Goal: Task Accomplishment & Management: Complete application form

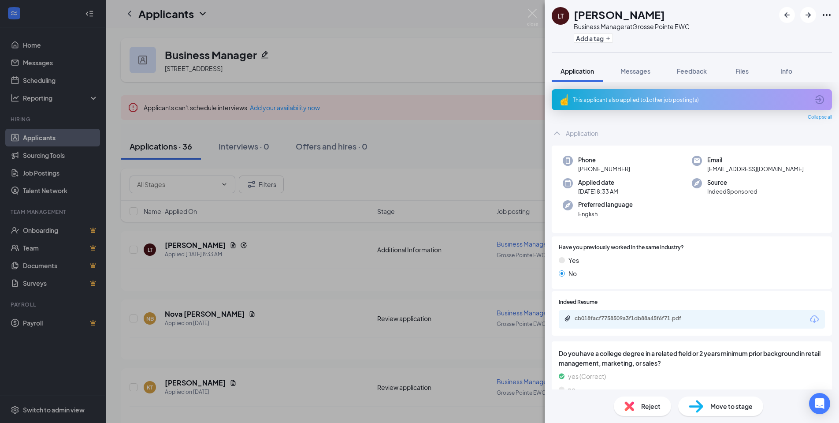
click at [646, 105] on div "This applicant also applied to 1 other job posting(s)" at bounding box center [692, 99] width 280 height 21
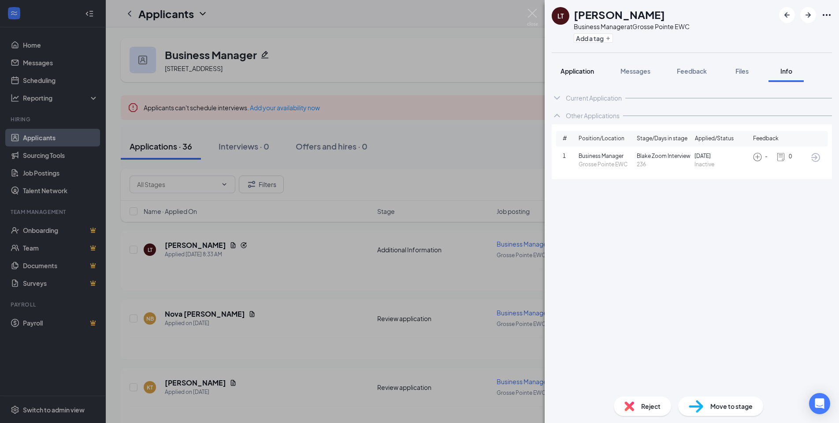
click at [577, 74] on span "Application" at bounding box center [577, 71] width 33 height 8
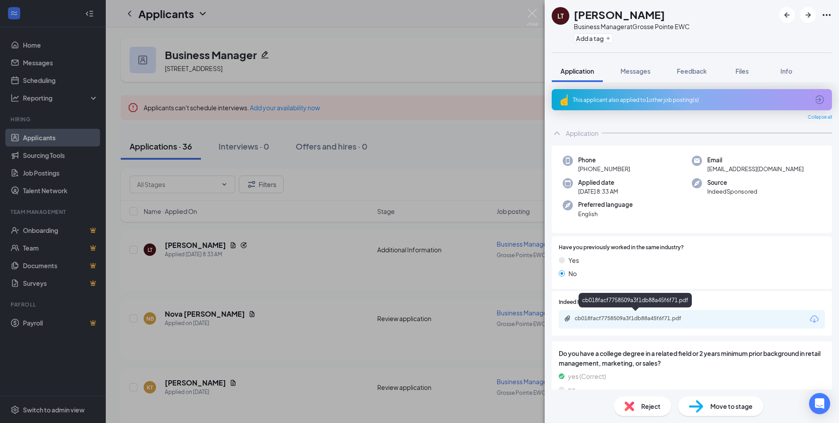
click at [662, 315] on div "cb018facf7758509a3f1db88a45f6f71.pdf" at bounding box center [636, 318] width 123 height 7
click at [654, 407] on span "Reject" at bounding box center [650, 406] width 19 height 10
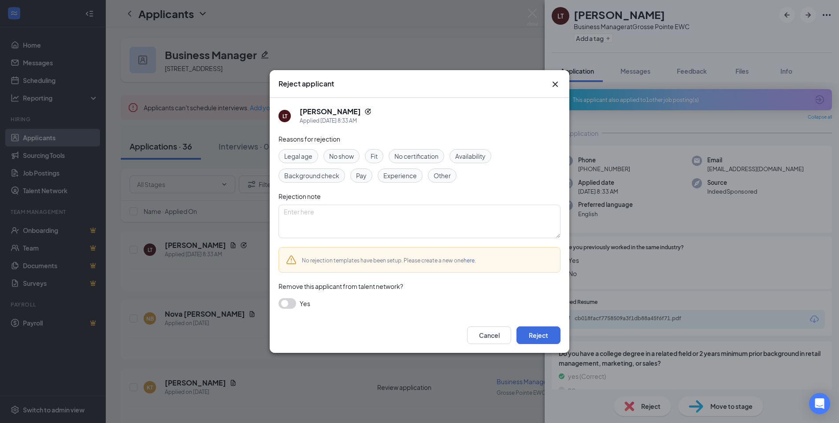
click at [542, 347] on div "Cancel Reject" at bounding box center [420, 334] width 300 height 35
click at [540, 338] on button "Reject" at bounding box center [538, 335] width 44 height 18
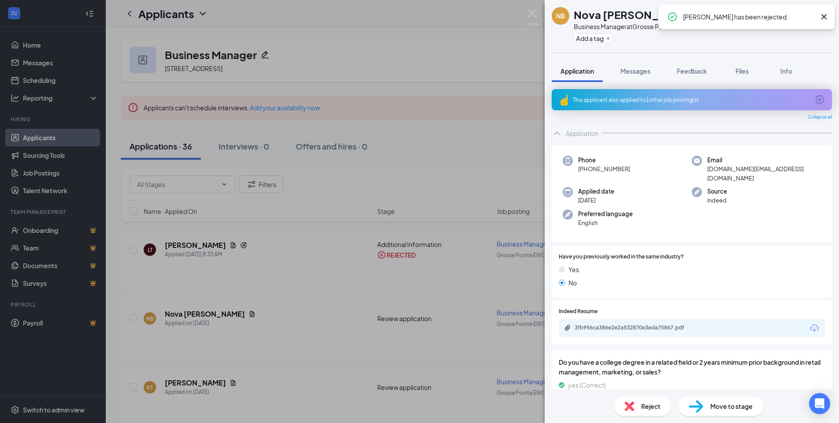
click at [615, 105] on div "This applicant also applied to 1 other job posting(s)" at bounding box center [692, 99] width 280 height 21
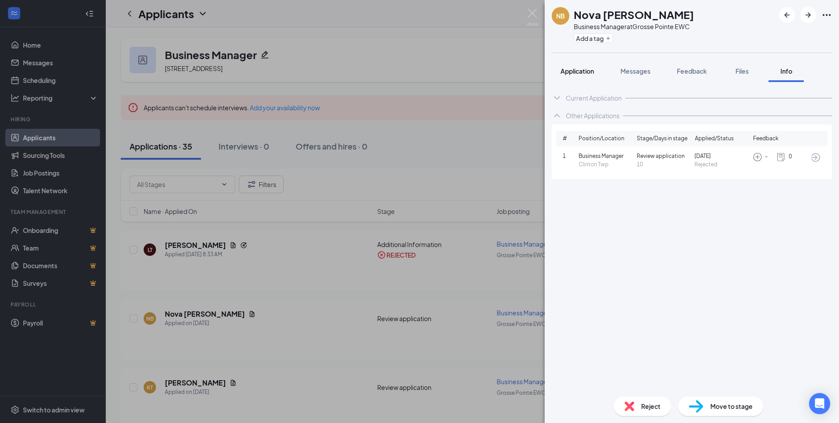
click at [579, 74] on span "Application" at bounding box center [577, 71] width 33 height 8
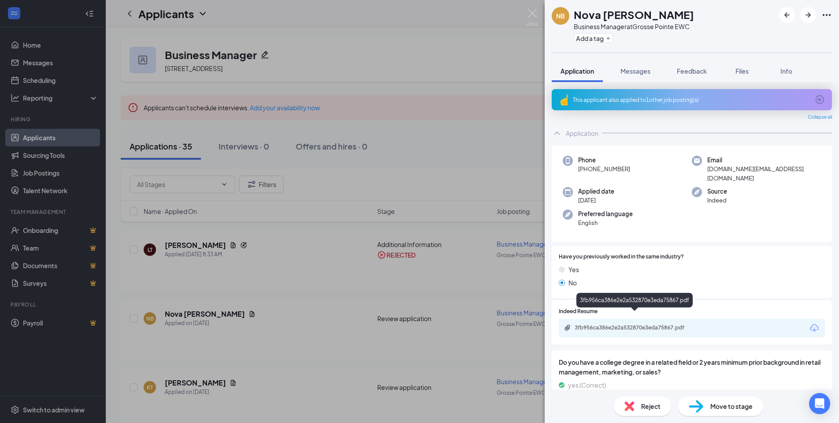
click at [621, 324] on div "3fb956ca386e2e2a532870e3eda75867.pdf" at bounding box center [636, 327] width 123 height 7
click at [629, 324] on div "3fb956ca386e2e2a532870e3eda75867.pdf" at bounding box center [636, 327] width 123 height 7
click at [646, 407] on span "Reject" at bounding box center [650, 406] width 19 height 10
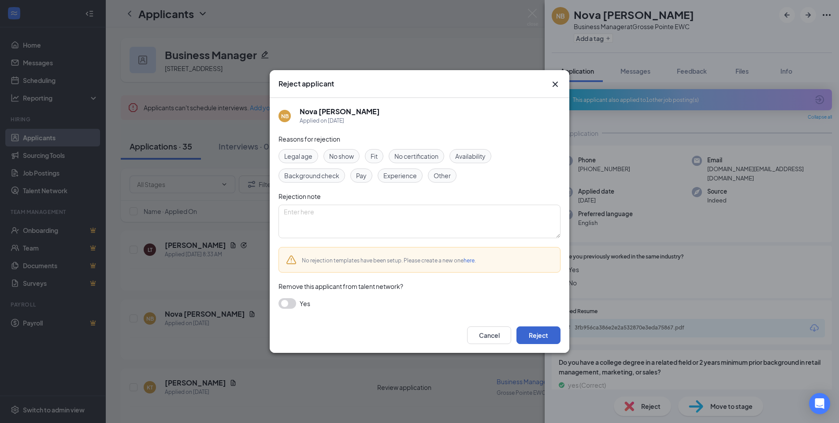
click at [536, 341] on button "Reject" at bounding box center [538, 335] width 44 height 18
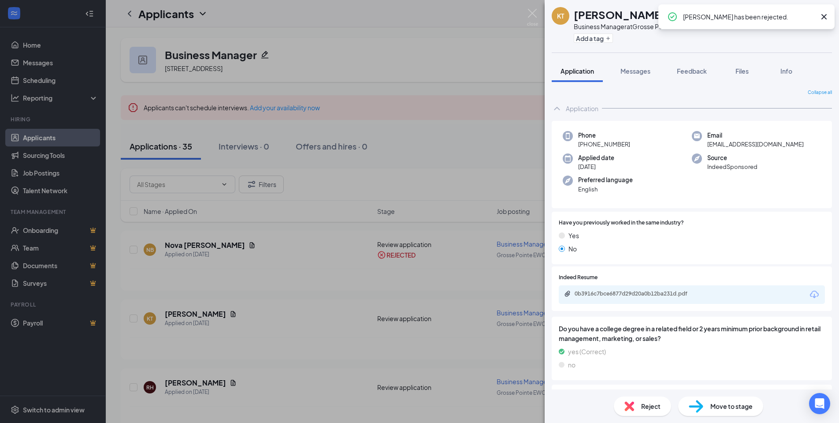
click at [635, 299] on div "0b3916c7bce6877d29d20a0b12ba231d.pdf" at bounding box center [692, 294] width 266 height 19
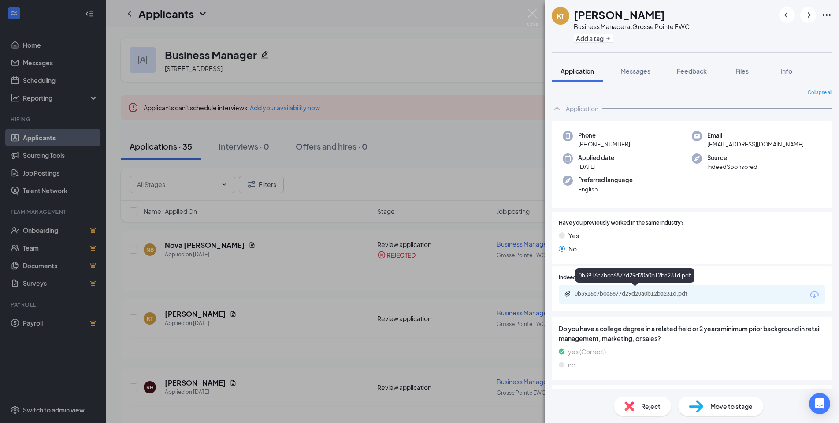
click at [635, 295] on div "0b3916c7bce6877d29d20a0b12ba231d.pdf" at bounding box center [636, 293] width 123 height 7
click at [651, 413] on div "Reject" at bounding box center [642, 405] width 57 height 19
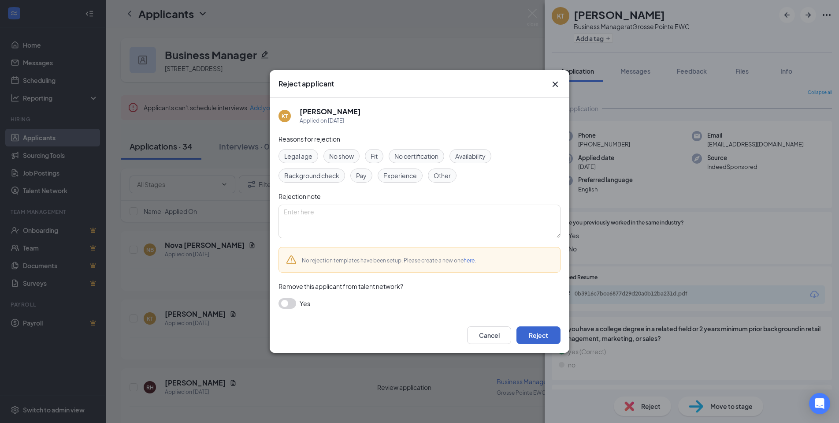
click at [539, 338] on button "Reject" at bounding box center [538, 335] width 44 height 18
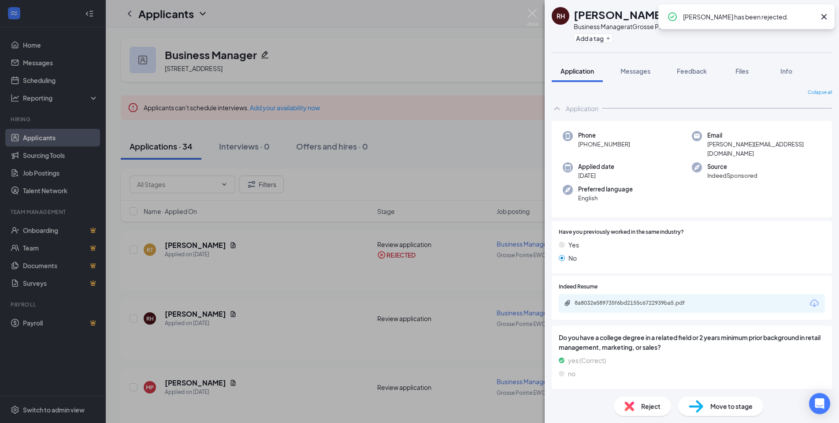
click at [624, 297] on div "8a8032e589735f6bd2155c6722939ba5.pdf" at bounding box center [692, 303] width 266 height 19
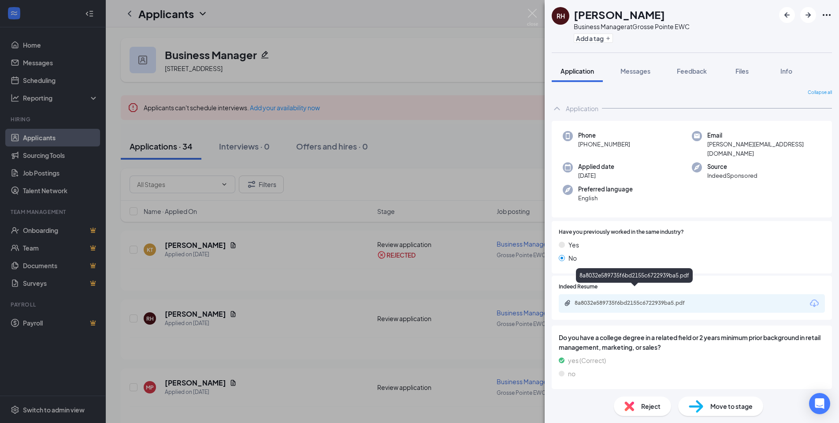
click at [624, 299] on div "8a8032e589735f6bd2155c6722939ba5.pdf" at bounding box center [636, 302] width 123 height 7
click at [640, 409] on div "Reject" at bounding box center [642, 405] width 57 height 19
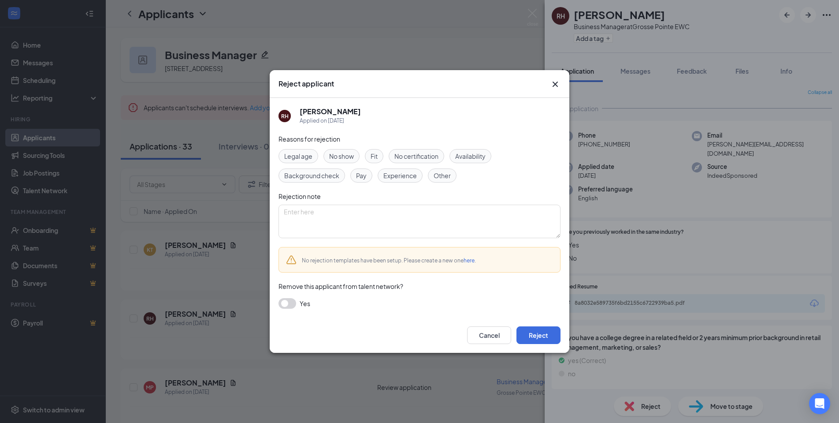
click at [383, 155] on div "Fit" at bounding box center [374, 156] width 19 height 14
click at [398, 165] on div "Legal age No show Fit No certification Availability Background check Pay Experi…" at bounding box center [420, 165] width 282 height 33
click at [398, 175] on span "Experience" at bounding box center [399, 176] width 33 height 10
click at [543, 338] on button "Reject" at bounding box center [538, 335] width 44 height 18
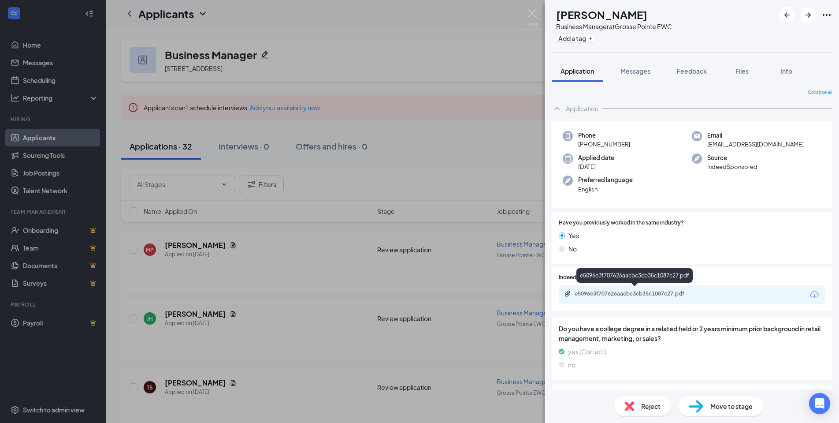
click at [641, 293] on div "e5096e3f707626aacbc3cb35c1087c27.pdf" at bounding box center [636, 293] width 123 height 7
click at [642, 408] on span "Reject" at bounding box center [650, 406] width 19 height 10
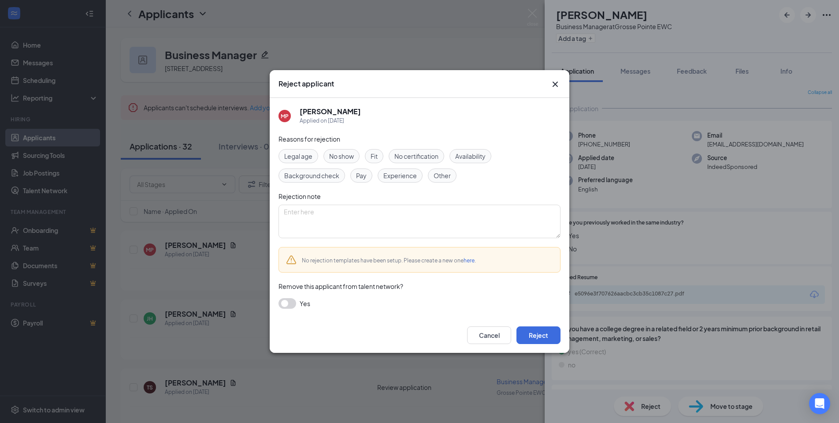
click at [375, 155] on span "Fit" at bounding box center [374, 156] width 7 height 10
click at [398, 172] on span "Experience" at bounding box center [399, 176] width 33 height 10
click at [535, 333] on button "Reject" at bounding box center [538, 335] width 44 height 18
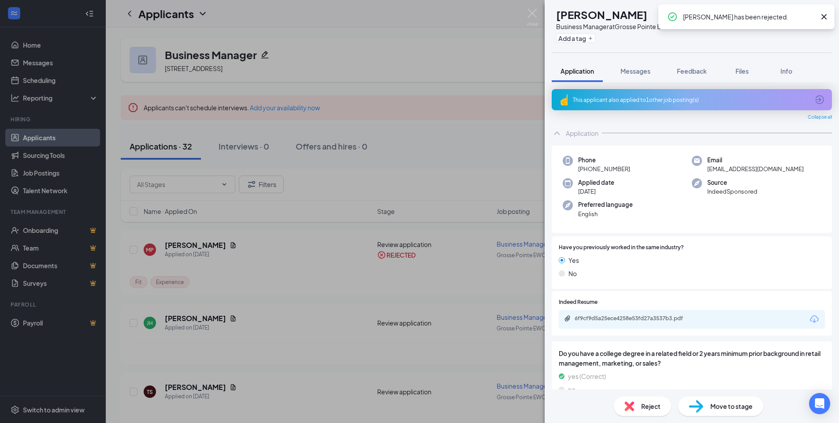
click at [615, 98] on div "This applicant also applied to 1 other job posting(s)" at bounding box center [691, 99] width 236 height 7
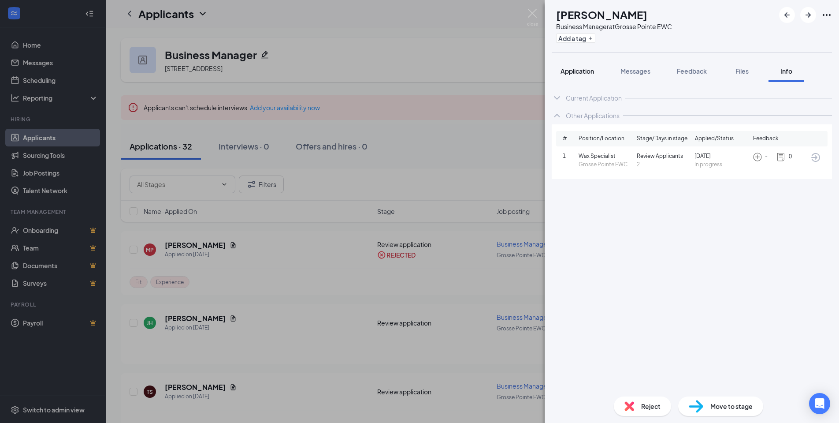
click at [582, 65] on button "Application" at bounding box center [577, 71] width 51 height 22
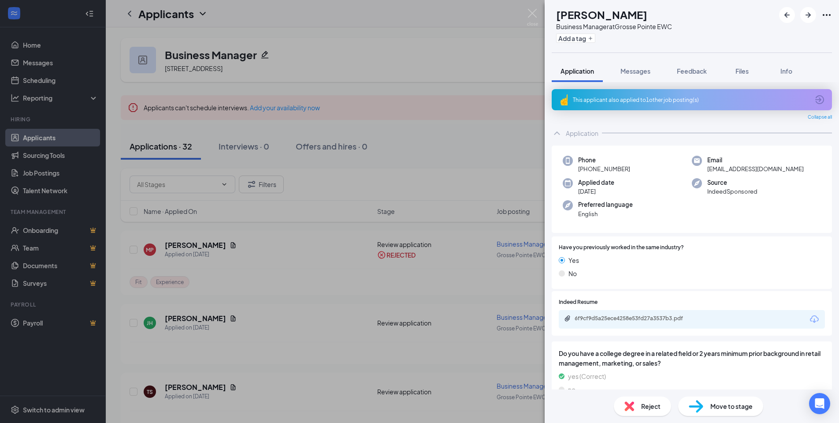
click at [652, 403] on span "Reject" at bounding box center [650, 406] width 19 height 10
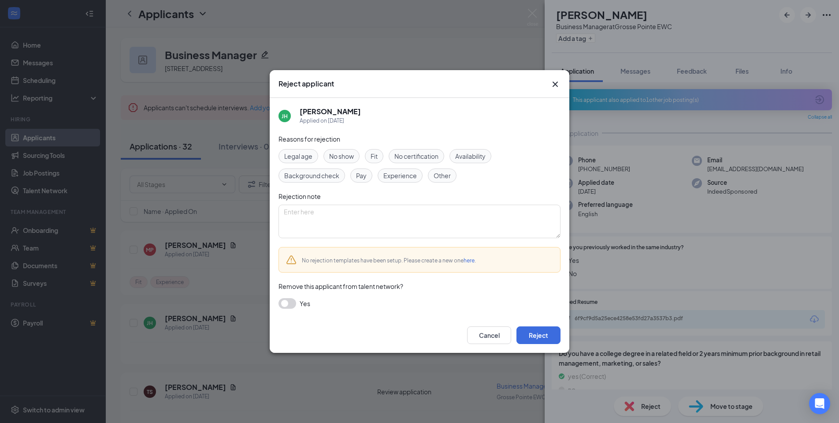
click at [553, 84] on icon "Cross" at bounding box center [555, 84] width 11 height 11
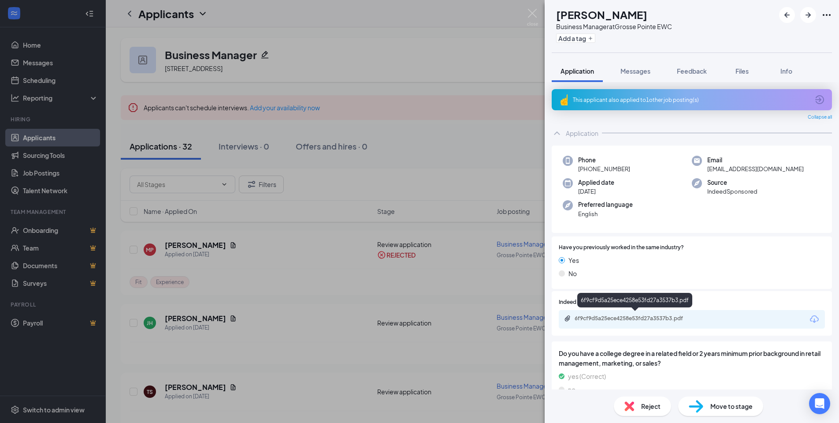
click at [644, 315] on div "6f9cf9d5a25ece4258e53fd27a3537b3.pdf" at bounding box center [636, 318] width 123 height 7
click at [643, 405] on span "Reject" at bounding box center [650, 406] width 19 height 10
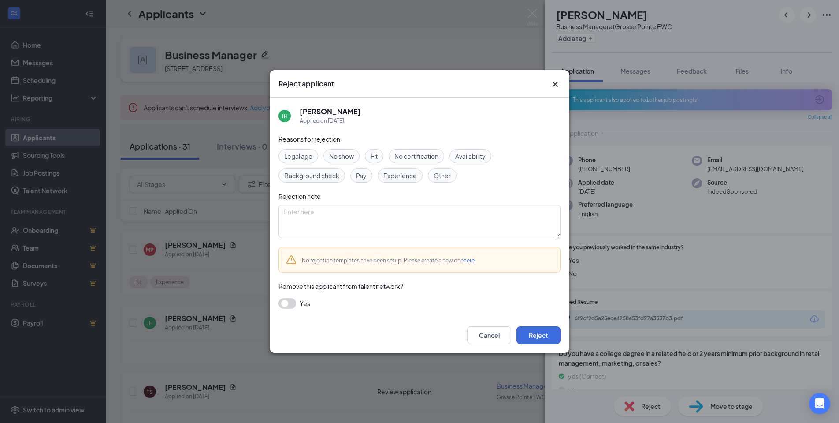
click at [398, 179] on span "Experience" at bounding box center [399, 176] width 33 height 10
click at [548, 335] on button "Reject" at bounding box center [538, 335] width 44 height 18
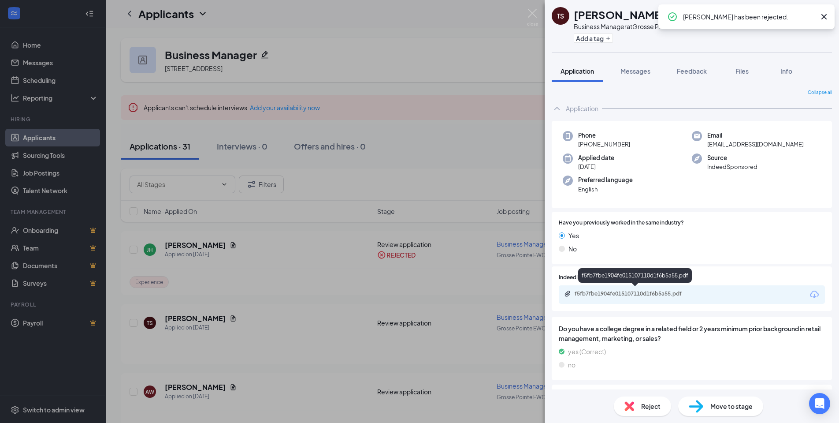
click at [669, 294] on div "f5fb7fbe1904fe015107110d1f6b5a55.pdf" at bounding box center [636, 293] width 123 height 7
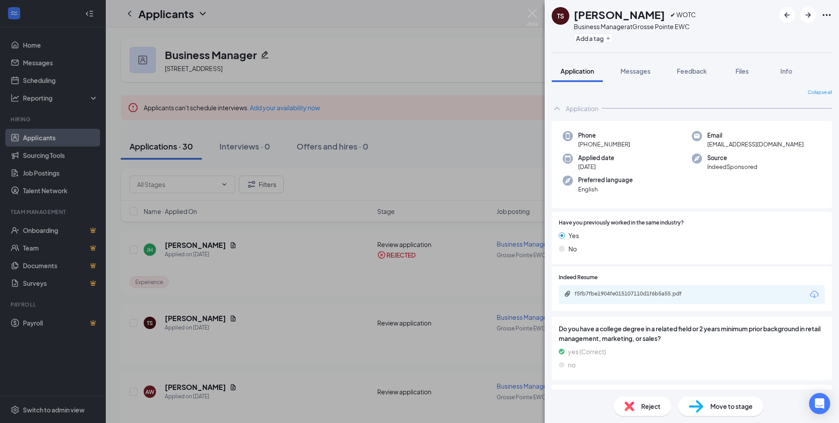
click at [650, 400] on div "Reject" at bounding box center [642, 405] width 57 height 19
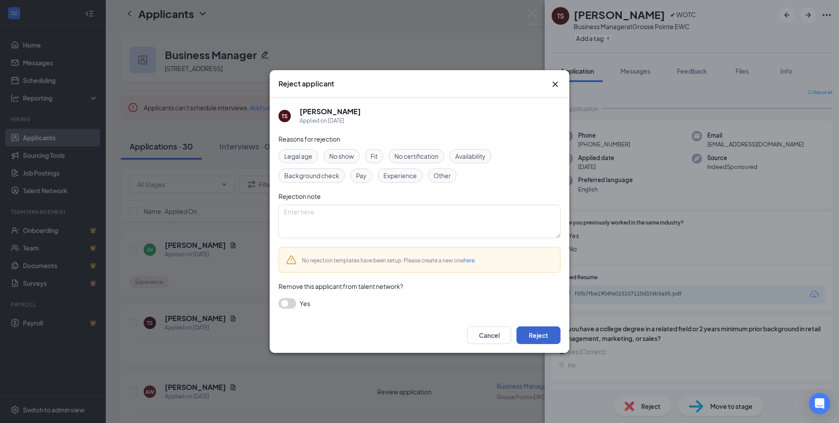
click at [536, 338] on button "Reject" at bounding box center [538, 335] width 44 height 18
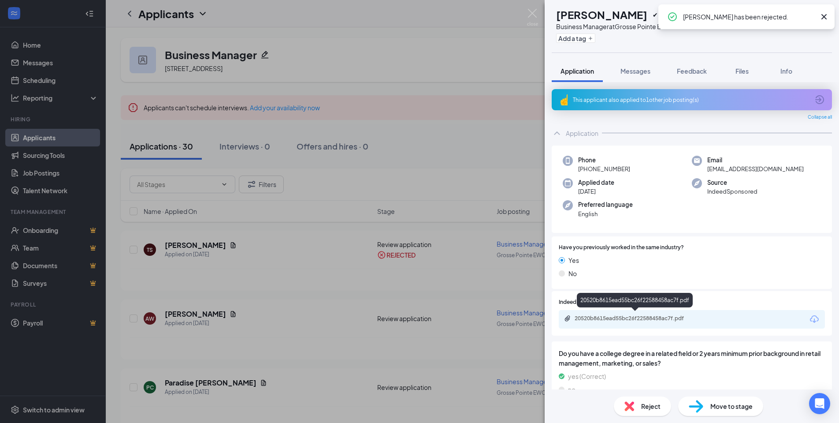
click at [635, 315] on div "20520b8615ead55bc26f22588458ac7f.pdf" at bounding box center [636, 318] width 123 height 7
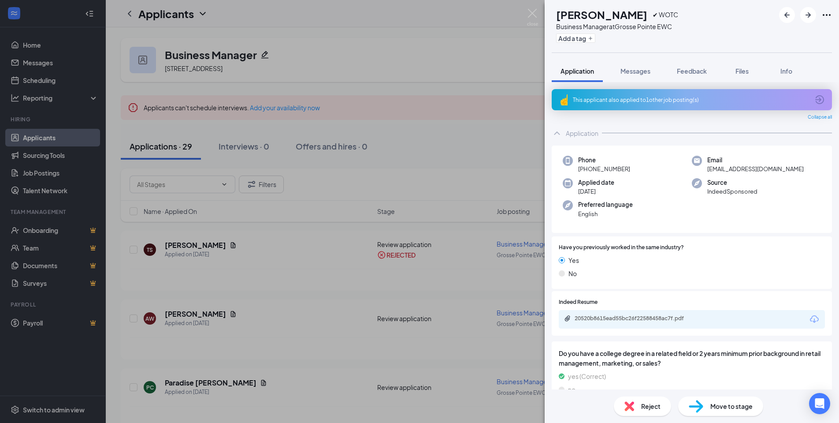
click at [654, 414] on div "Reject" at bounding box center [642, 405] width 57 height 19
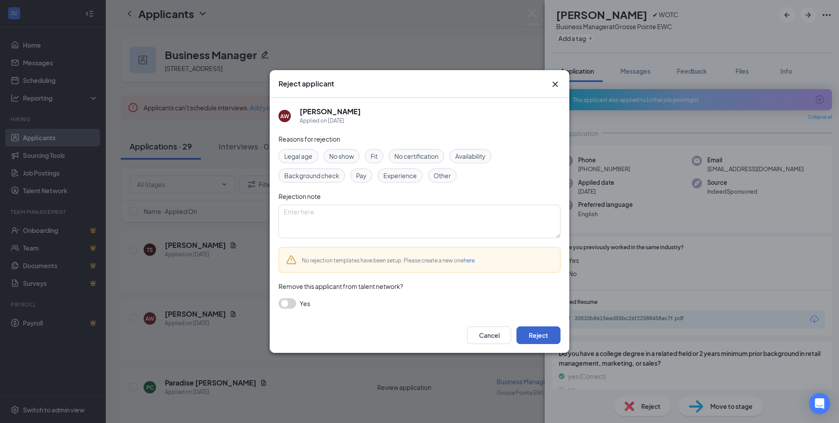
click at [529, 334] on button "Reject" at bounding box center [538, 335] width 44 height 18
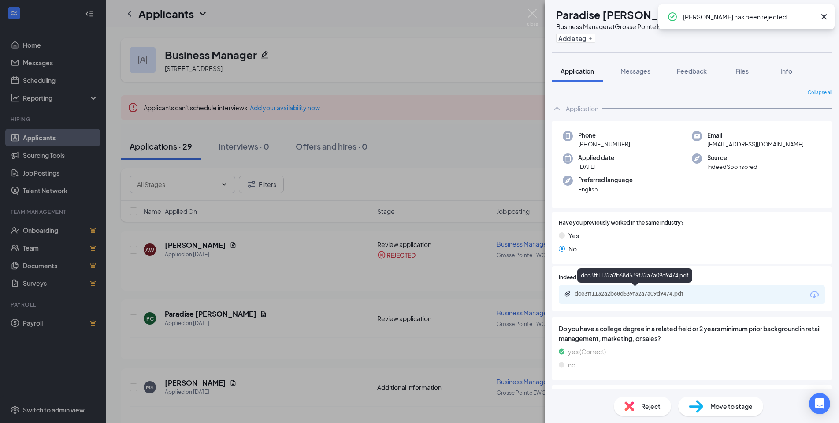
click at [638, 292] on div "dce3ff1132a2b68d539f32a7a09d9474.pdf" at bounding box center [636, 293] width 123 height 7
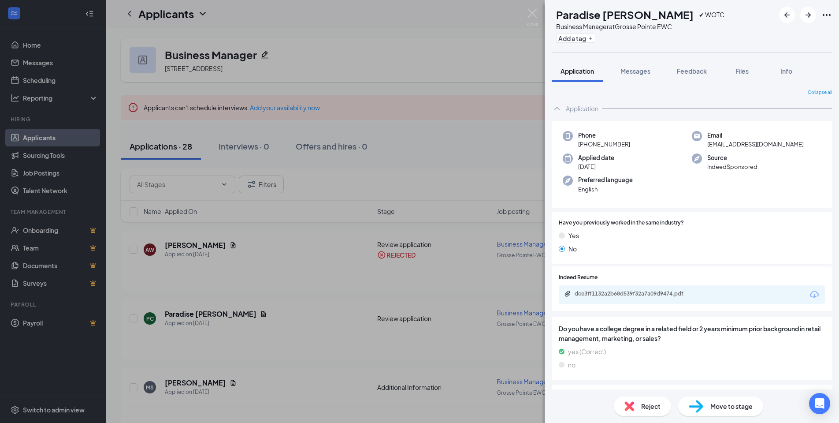
click at [645, 403] on span "Reject" at bounding box center [650, 406] width 19 height 10
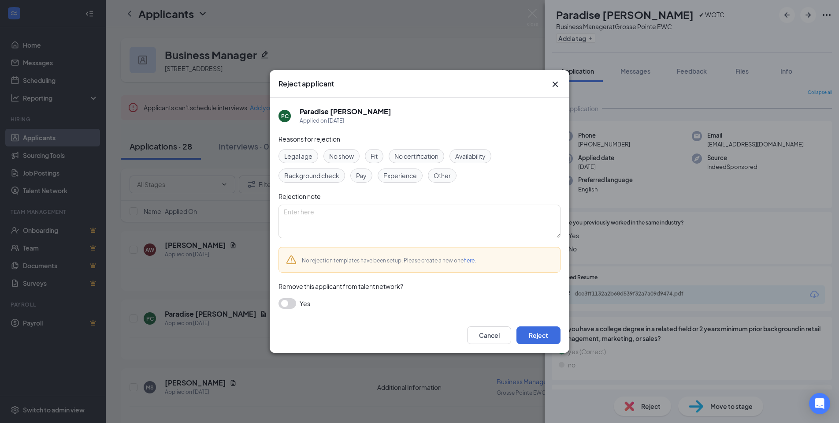
click at [376, 157] on span "Fit" at bounding box center [374, 156] width 7 height 10
click at [396, 171] on span "Experience" at bounding box center [399, 176] width 33 height 10
click at [540, 337] on button "Reject" at bounding box center [538, 335] width 44 height 18
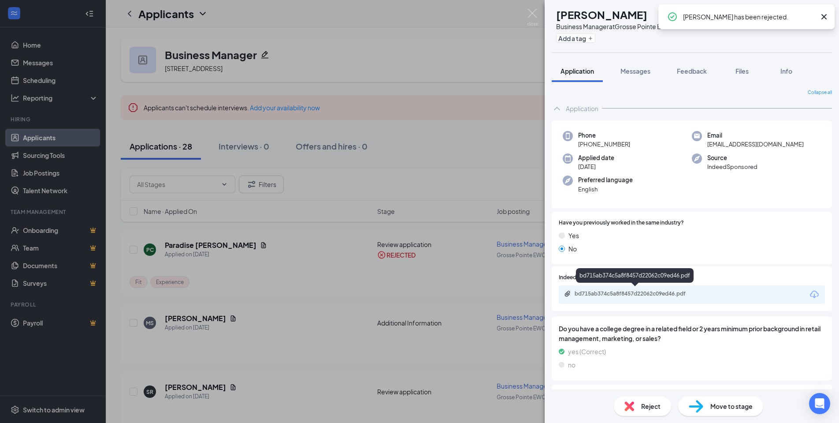
click at [627, 293] on div "bd715ab374c5a8f8457d22062c09ed46.pdf" at bounding box center [636, 293] width 123 height 7
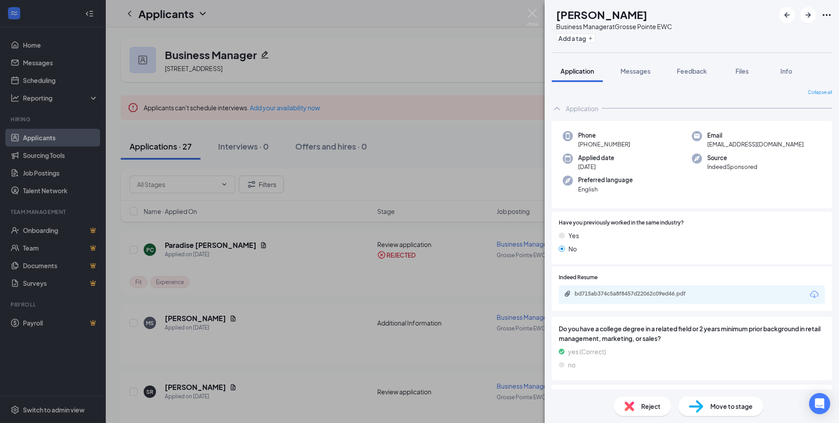
click at [647, 408] on span "Reject" at bounding box center [650, 406] width 19 height 10
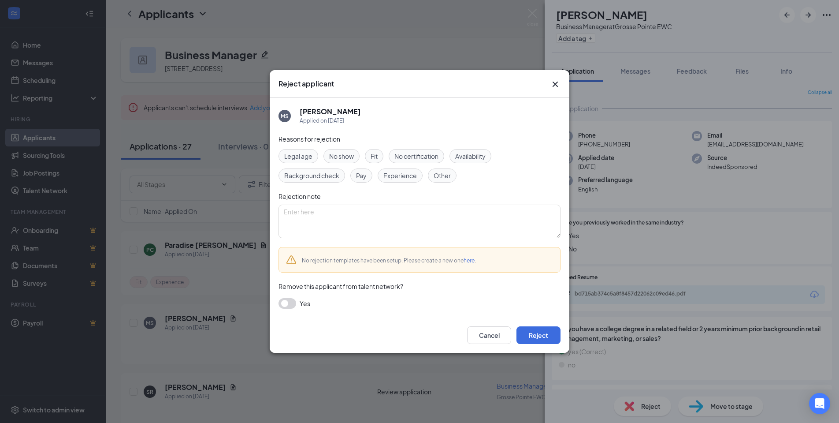
click at [375, 155] on span "Fit" at bounding box center [374, 156] width 7 height 10
click at [397, 178] on span "Experience" at bounding box center [399, 176] width 33 height 10
click at [539, 328] on button "Reject" at bounding box center [538, 335] width 44 height 18
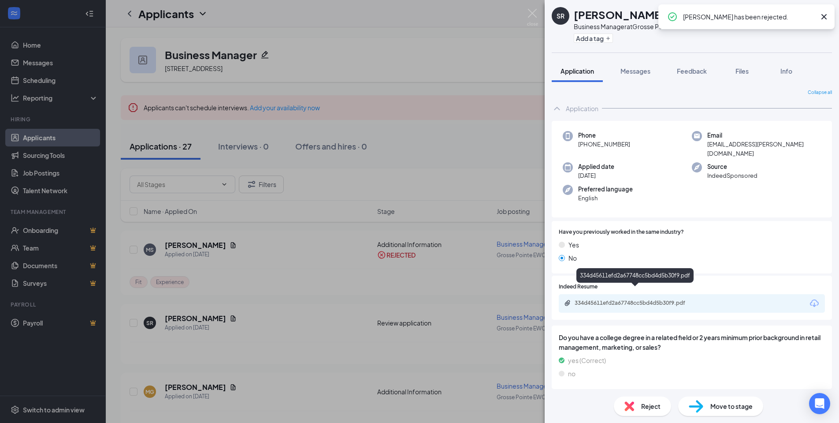
click at [621, 299] on div "334d45611efd2a67748cc5bd4d5b30f9.pdf" at bounding box center [636, 302] width 123 height 7
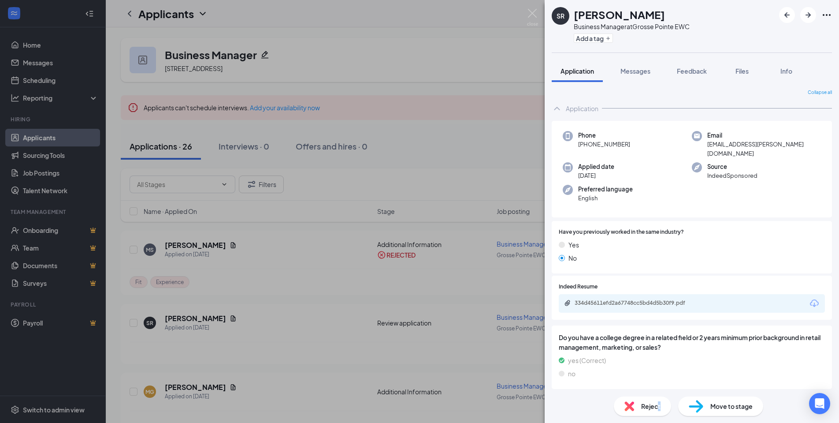
click at [656, 409] on span "Reject" at bounding box center [650, 406] width 19 height 10
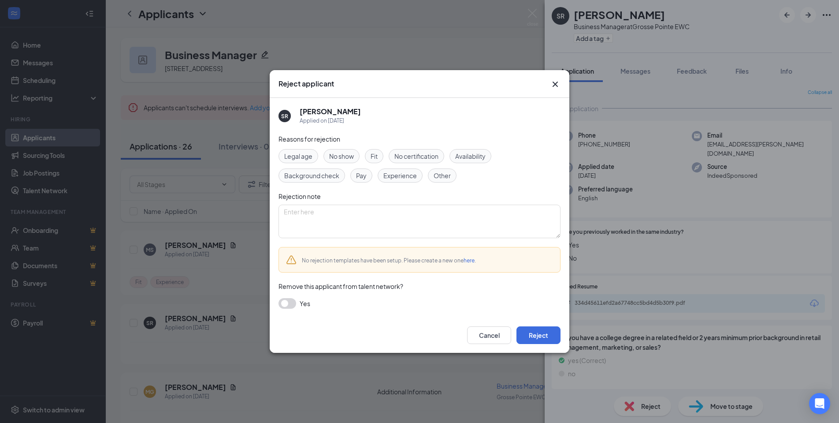
click at [370, 159] on div "Fit" at bounding box center [374, 156] width 19 height 14
click at [403, 178] on span "Experience" at bounding box center [399, 176] width 33 height 10
click at [543, 339] on button "Reject" at bounding box center [538, 335] width 44 height 18
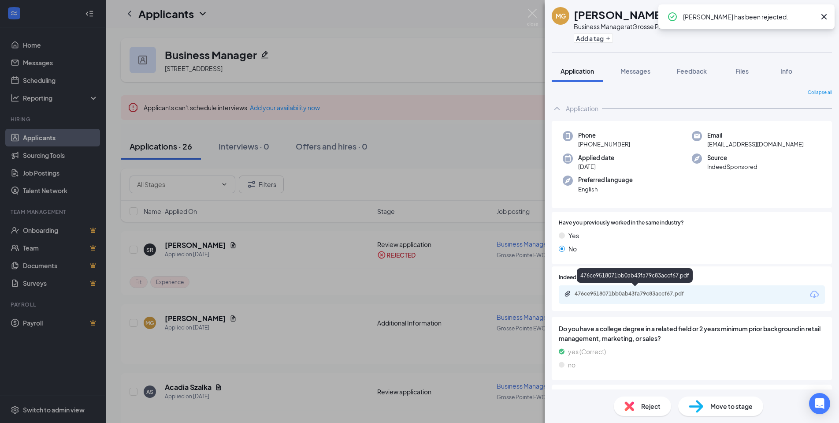
click at [636, 290] on div "476ce9518071bb0ab43fa79c83accf67.pdf" at bounding box center [636, 293] width 123 height 7
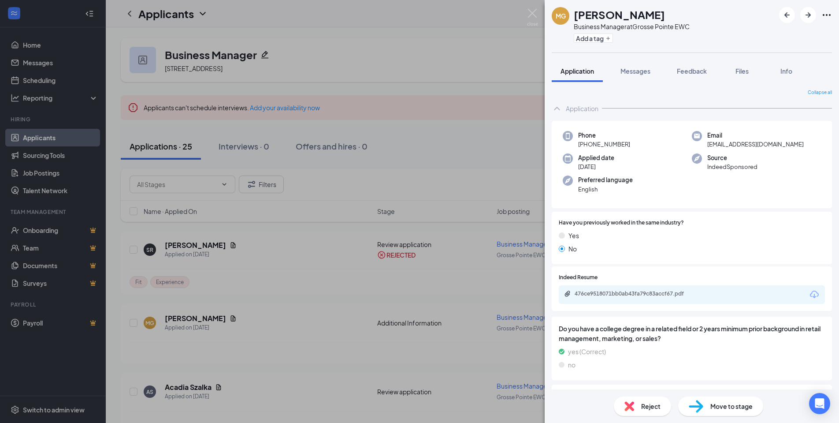
click at [654, 408] on span "Reject" at bounding box center [650, 406] width 19 height 10
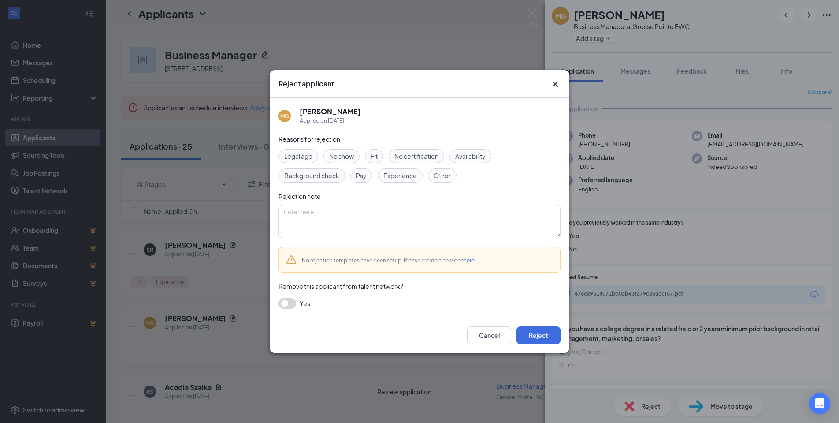
click at [377, 164] on div "Legal age No show Fit No certification Availability Background check Pay Experi…" at bounding box center [420, 165] width 282 height 33
click at [379, 155] on div "Fit" at bounding box center [374, 156] width 19 height 14
click at [403, 175] on span "Experience" at bounding box center [399, 176] width 33 height 10
click at [539, 328] on button "Reject" at bounding box center [538, 335] width 44 height 18
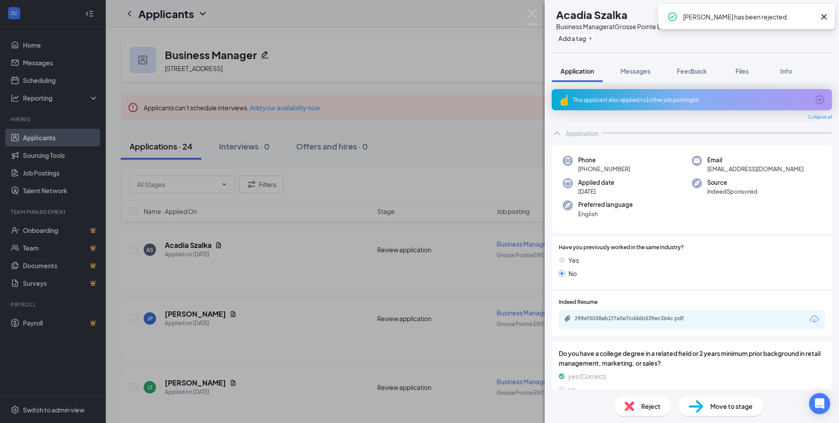
click at [646, 91] on div "This applicant also applied to 1 other job posting(s)" at bounding box center [692, 99] width 280 height 21
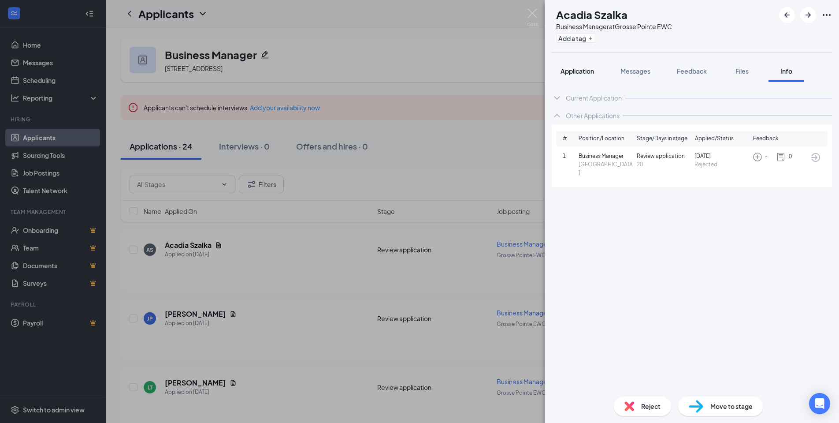
click at [582, 74] on span "Application" at bounding box center [577, 71] width 33 height 8
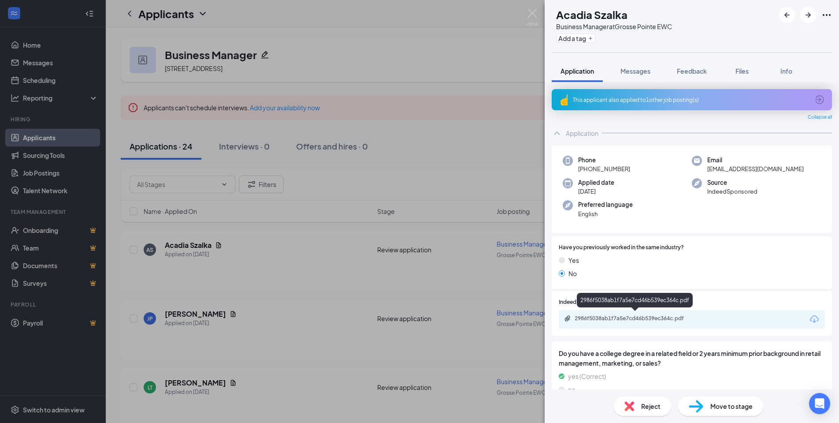
click at [657, 318] on div "2986f5038ab1f7a5e7cd46b539ec364c.pdf" at bounding box center [636, 318] width 123 height 7
click at [646, 408] on span "Reject" at bounding box center [650, 406] width 19 height 10
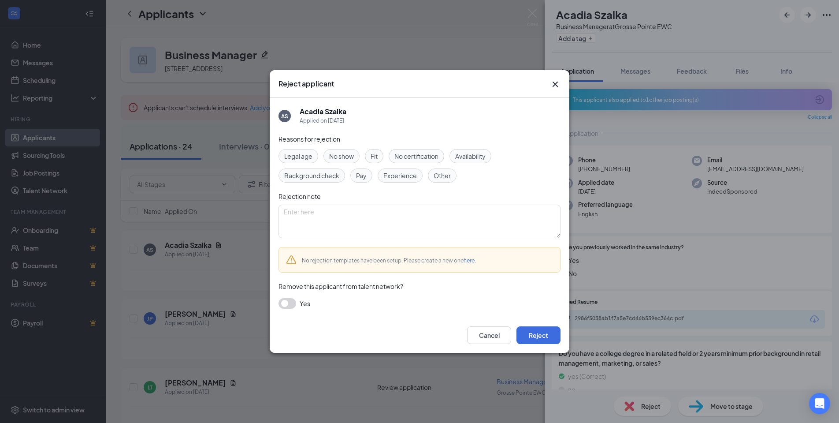
click at [373, 153] on span "Fit" at bounding box center [374, 156] width 7 height 10
click at [401, 175] on span "Experience" at bounding box center [399, 176] width 33 height 10
click at [536, 338] on button "Reject" at bounding box center [538, 335] width 44 height 18
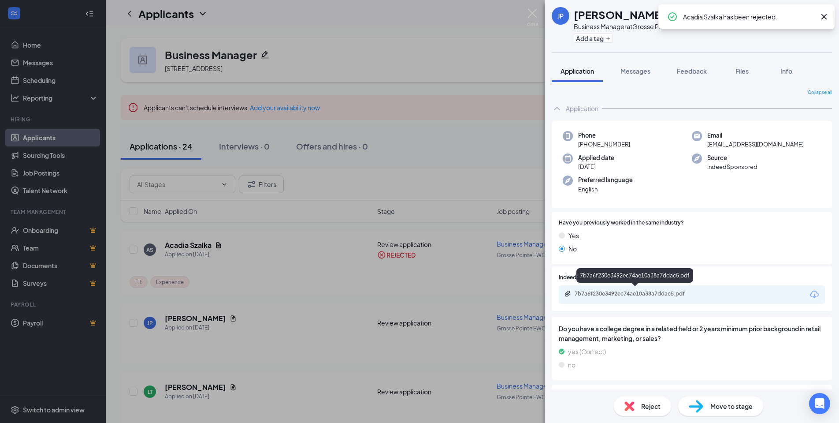
click at [632, 290] on div "7b7a6f230e3492ec74ae10a38a7ddac5.pdf" at bounding box center [636, 293] width 123 height 7
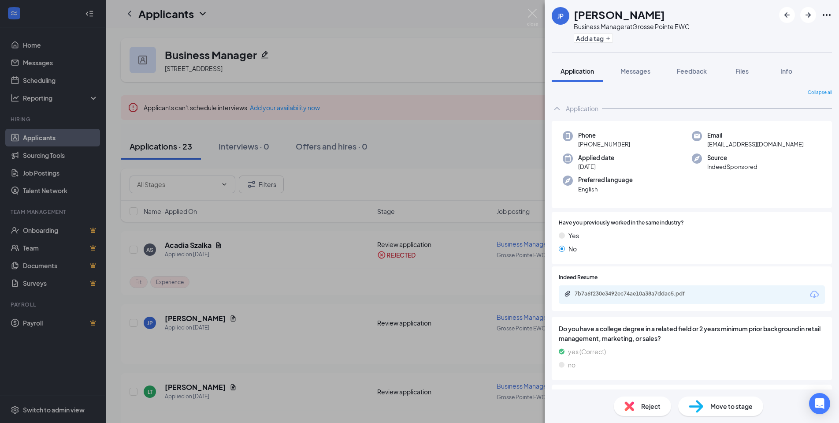
click at [654, 403] on span "Reject" at bounding box center [650, 406] width 19 height 10
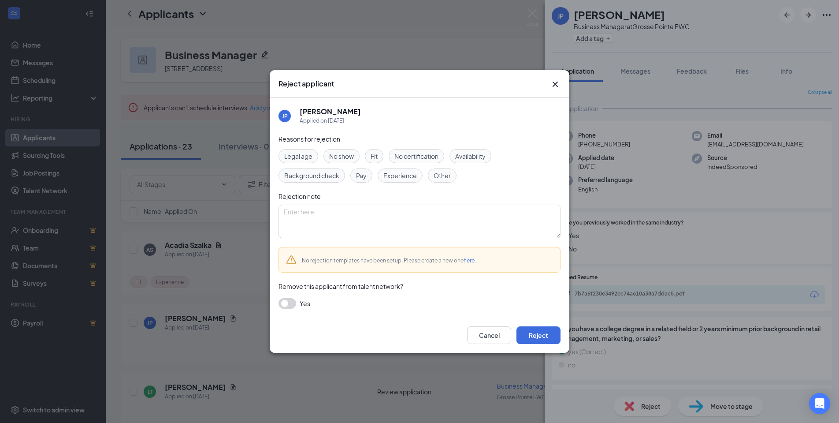
click at [375, 151] on div "Fit" at bounding box center [374, 156] width 19 height 14
click at [403, 179] on span "Experience" at bounding box center [399, 176] width 33 height 10
click at [545, 337] on button "Reject" at bounding box center [538, 335] width 44 height 18
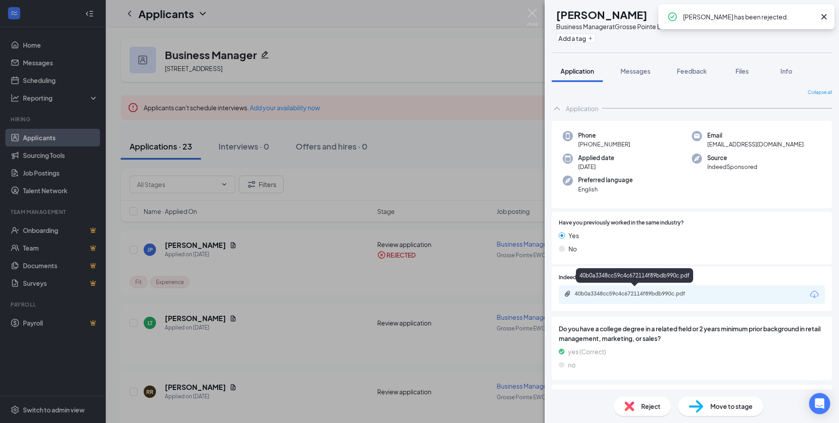
click at [642, 290] on div "40b0a3348cc59c4c672114f89bdb990c.pdf" at bounding box center [636, 293] width 123 height 7
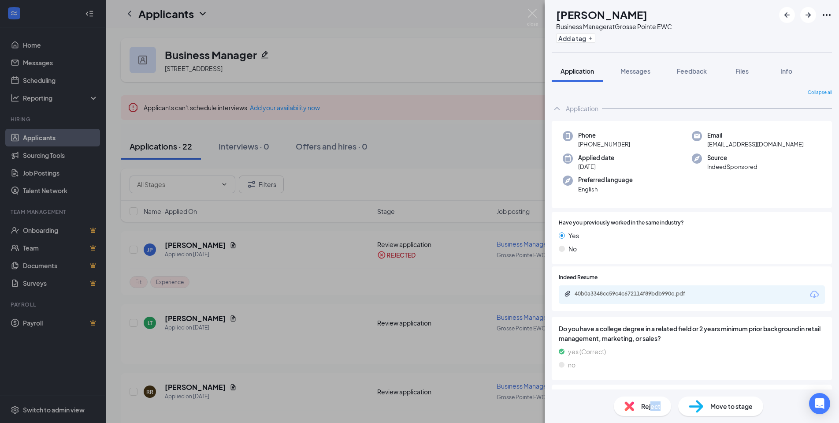
click at [651, 409] on span "Reject" at bounding box center [650, 406] width 19 height 10
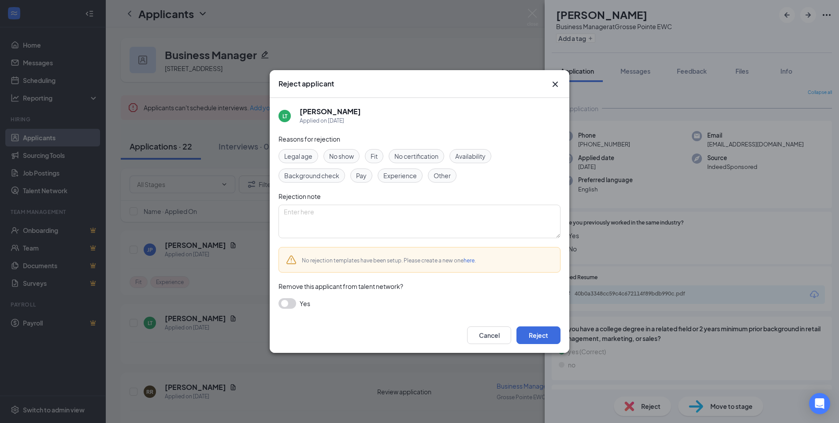
click at [379, 153] on div "Fit" at bounding box center [374, 156] width 19 height 14
click at [402, 174] on span "Experience" at bounding box center [399, 176] width 33 height 10
click at [536, 339] on button "Reject" at bounding box center [538, 335] width 44 height 18
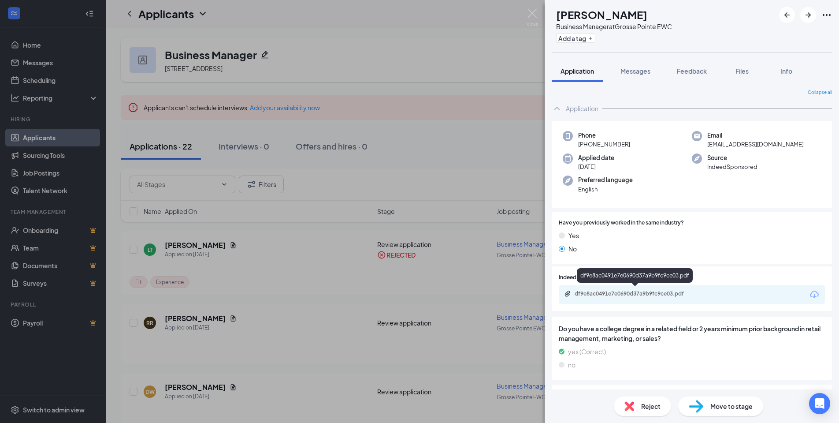
click at [637, 293] on div "df9e8ac0491e7e0690d37a9b9fc9ce03.pdf" at bounding box center [636, 293] width 123 height 7
click at [646, 407] on span "Reject" at bounding box center [650, 406] width 19 height 10
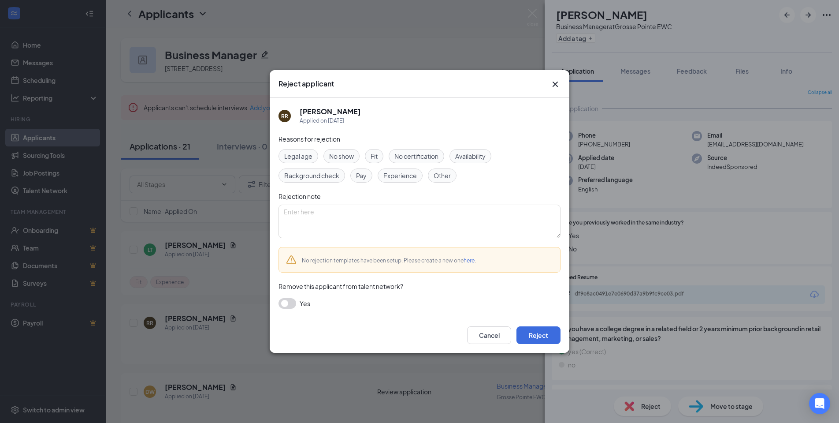
click at [377, 155] on span "Fit" at bounding box center [374, 156] width 7 height 10
click at [401, 178] on span "Experience" at bounding box center [399, 176] width 33 height 10
click at [537, 335] on button "Reject" at bounding box center [538, 335] width 44 height 18
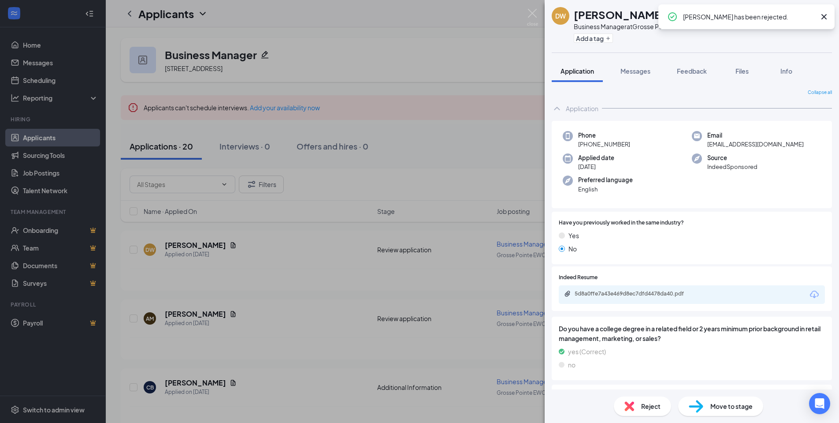
click at [624, 291] on div "5d8a0ffe7a43e469d8ec7dfd4478da40.pdf" at bounding box center [636, 293] width 123 height 7
click at [644, 408] on span "Reject" at bounding box center [650, 406] width 19 height 10
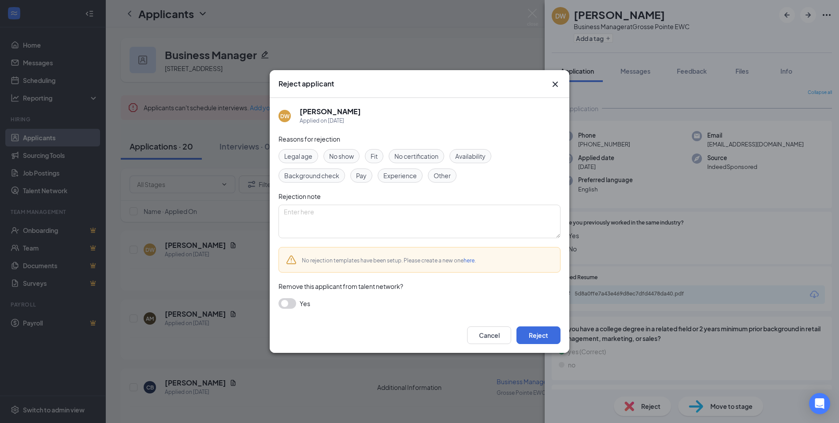
click at [373, 160] on span "Fit" at bounding box center [374, 156] width 7 height 10
click at [395, 172] on span "Experience" at bounding box center [399, 176] width 33 height 10
click at [542, 334] on button "Reject" at bounding box center [538, 335] width 44 height 18
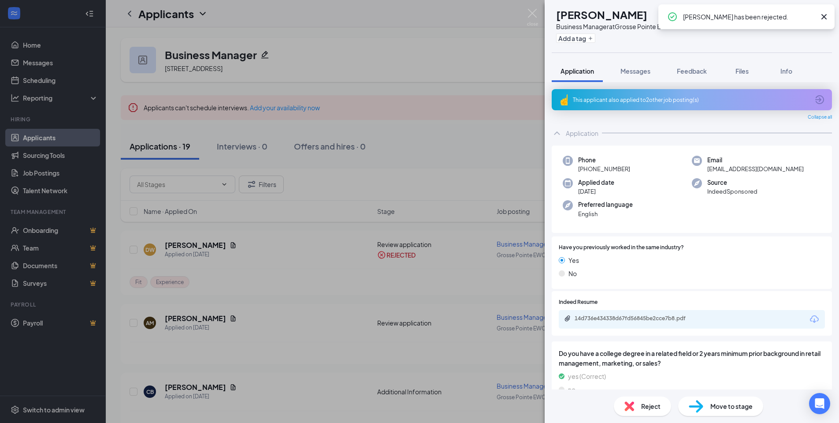
click at [607, 98] on div "This applicant also applied to 2 other job posting(s)" at bounding box center [691, 99] width 236 height 7
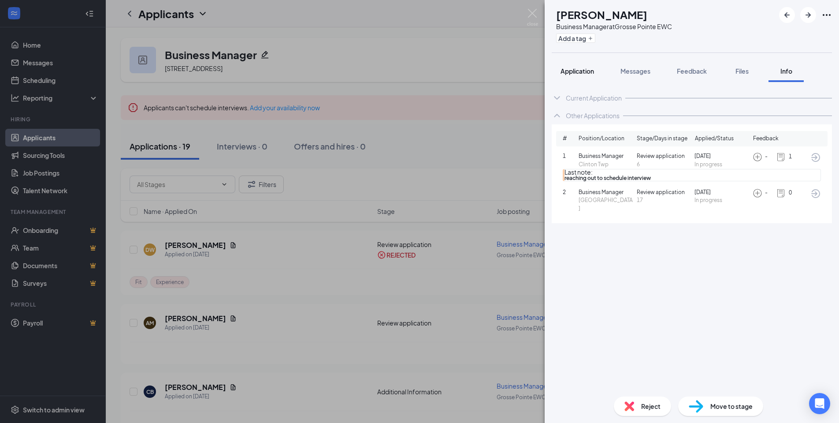
click at [576, 71] on span "Application" at bounding box center [577, 71] width 33 height 8
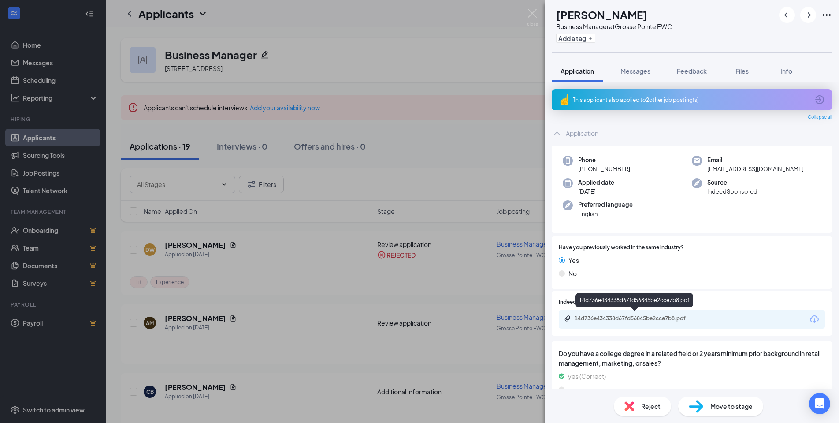
click at [680, 316] on div "14d736e434338d67fd56845be2cce7b8.pdf" at bounding box center [636, 318] width 123 height 7
click at [701, 73] on span "Feedback" at bounding box center [692, 71] width 30 height 8
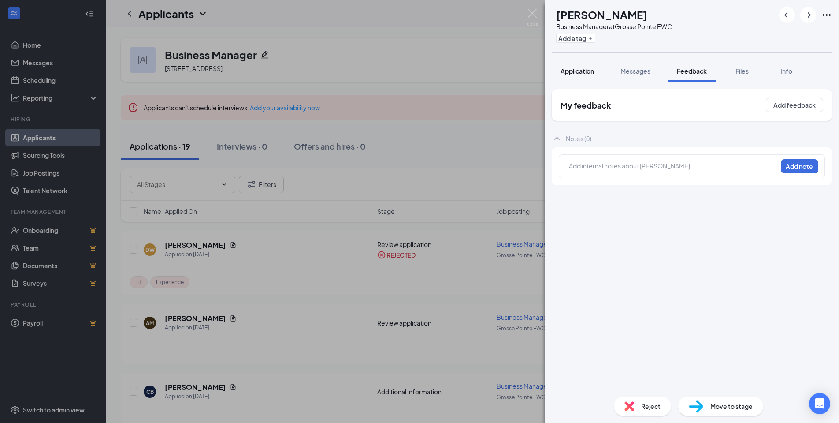
click at [593, 75] on button "Application" at bounding box center [577, 71] width 51 height 22
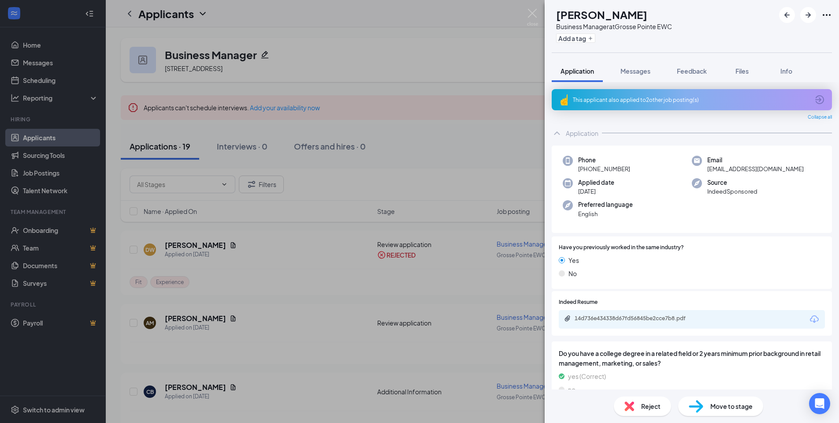
click at [692, 95] on div "This applicant also applied to 2 other job posting(s)" at bounding box center [692, 99] width 280 height 21
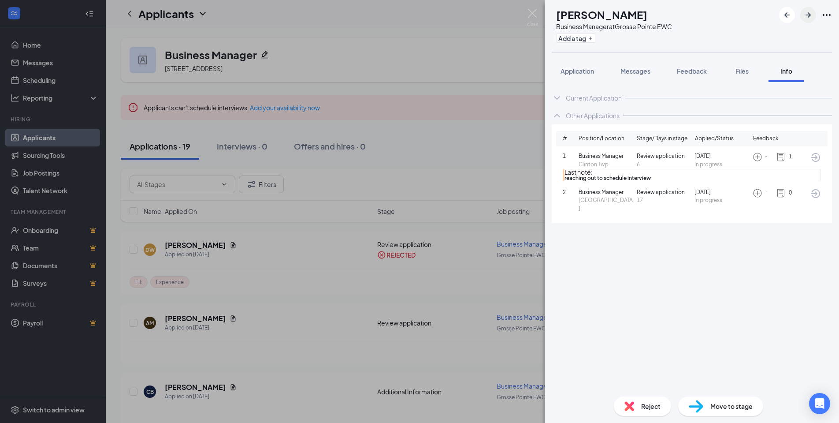
click at [806, 12] on icon "ArrowRight" at bounding box center [808, 15] width 11 height 11
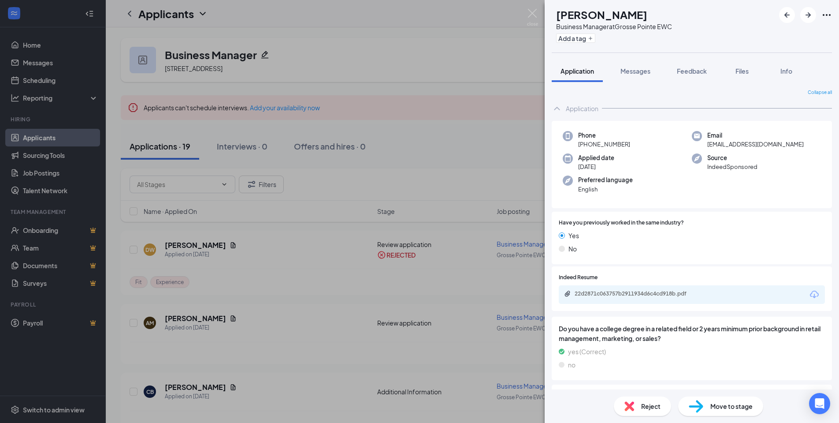
click at [651, 290] on div "22d2871c063757b2911934d6c4cd918b.pdf" at bounding box center [636, 293] width 123 height 7
click at [641, 408] on span "Reject" at bounding box center [650, 406] width 19 height 10
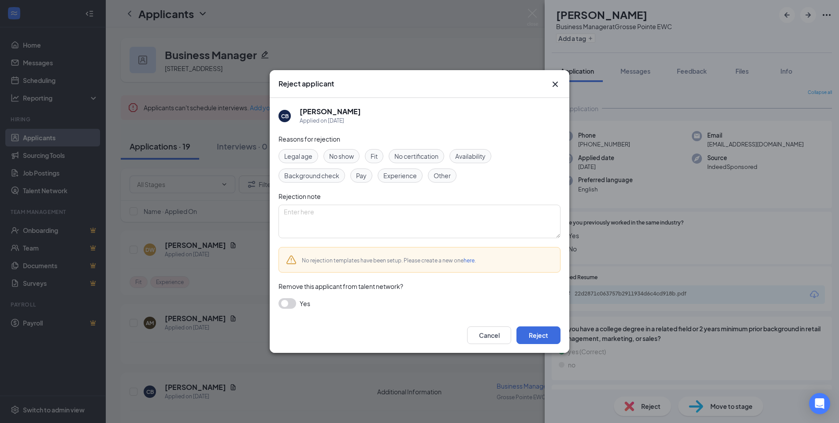
click at [383, 157] on div "Fit" at bounding box center [374, 156] width 19 height 14
click at [408, 187] on div "Reasons for rejection Legal age No show Fit No certification Availability Backg…" at bounding box center [420, 225] width 282 height 183
click at [407, 181] on div "Experience" at bounding box center [400, 175] width 45 height 14
click at [541, 327] on button "Reject" at bounding box center [538, 335] width 44 height 18
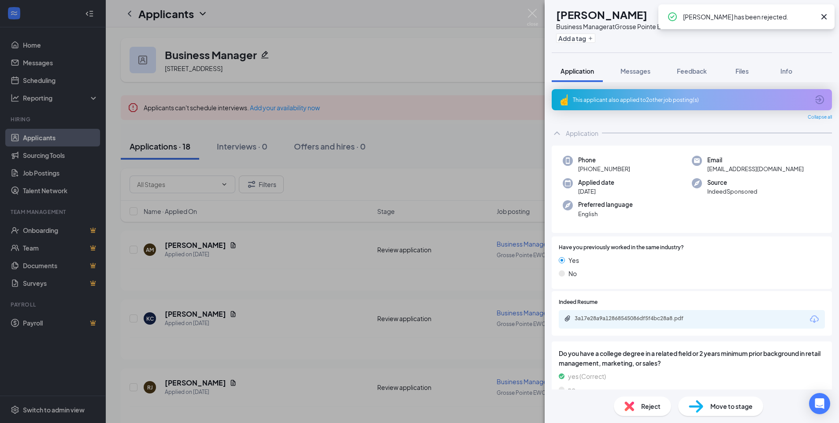
click at [824, 14] on icon "Cross" at bounding box center [824, 16] width 11 height 11
click at [808, 14] on icon "ArrowRight" at bounding box center [808, 15] width 11 height 11
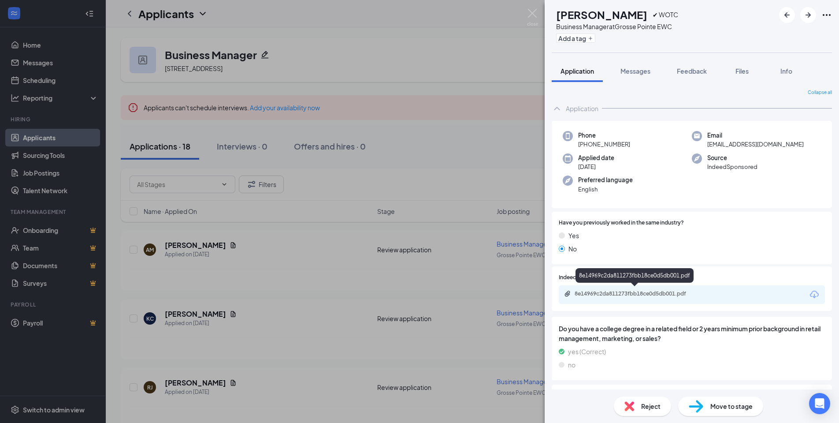
click at [661, 291] on div "8e14969c2da811273fbb18ce0d5db001.pdf" at bounding box center [636, 293] width 123 height 7
click at [657, 405] on span "Reject" at bounding box center [650, 406] width 19 height 10
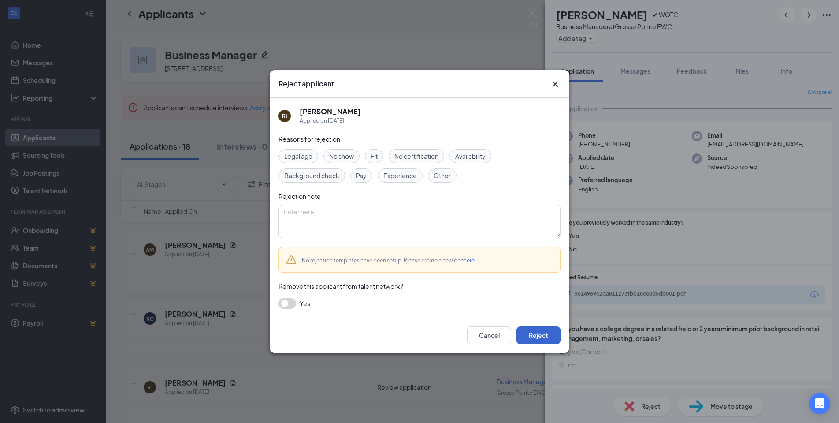
click at [539, 338] on button "Reject" at bounding box center [538, 335] width 44 height 18
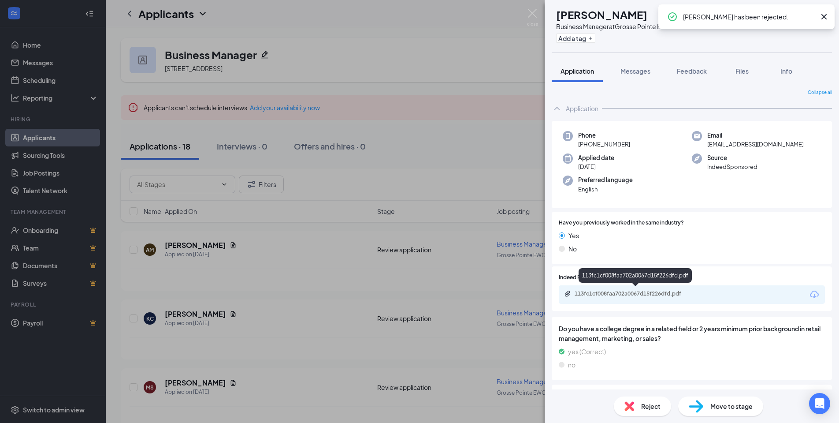
click at [650, 290] on div "113fc1cf008faa702a0067d15f226dfd.pdf" at bounding box center [636, 293] width 123 height 7
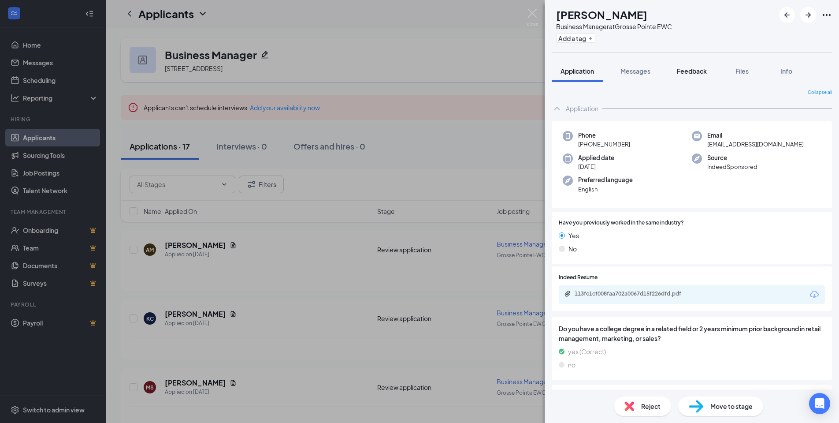
click at [690, 71] on span "Feedback" at bounding box center [692, 71] width 30 height 8
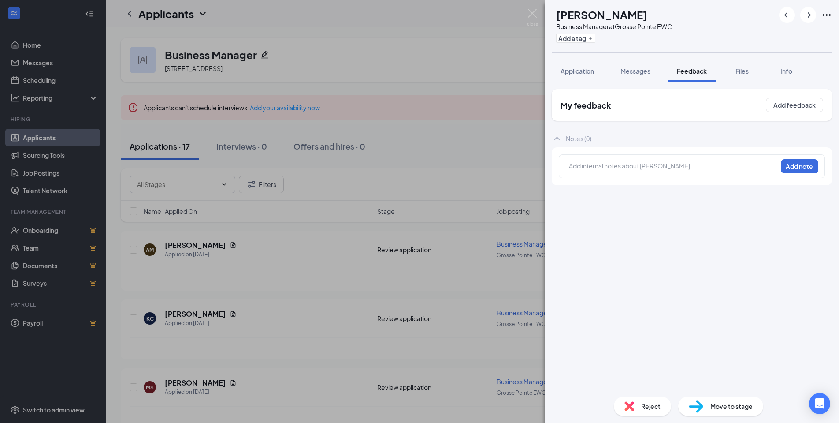
click at [621, 167] on div at bounding box center [673, 165] width 208 height 9
click at [709, 161] on button "Add note" at bounding box center [690, 166] width 35 height 14
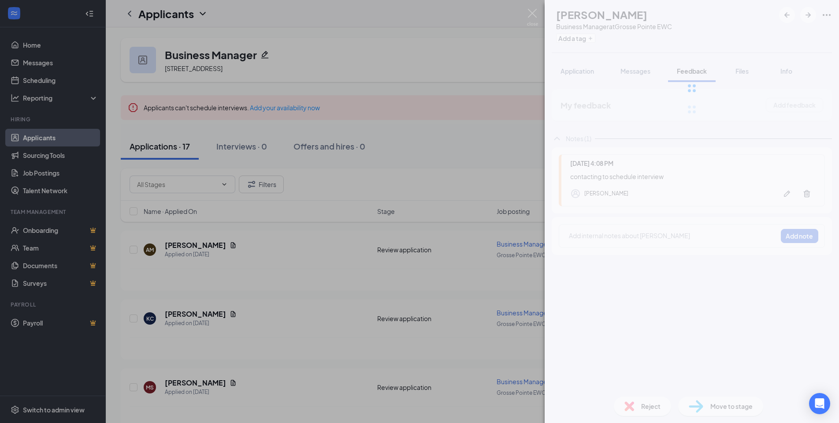
click at [576, 73] on div at bounding box center [692, 88] width 294 height 176
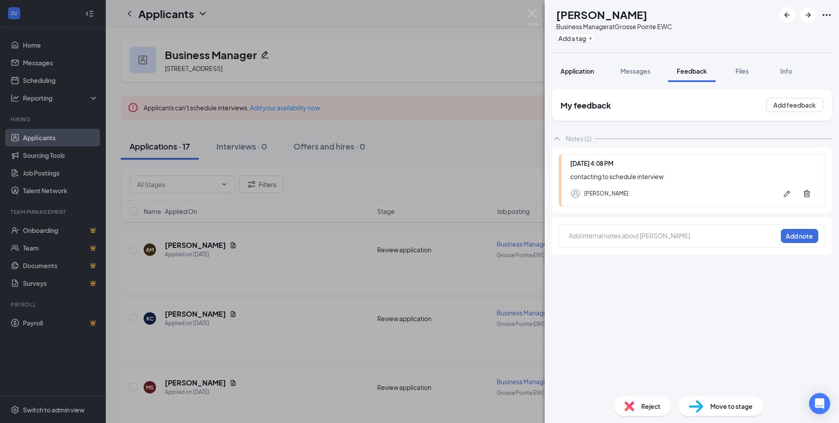
click at [589, 70] on span "Application" at bounding box center [577, 71] width 33 height 8
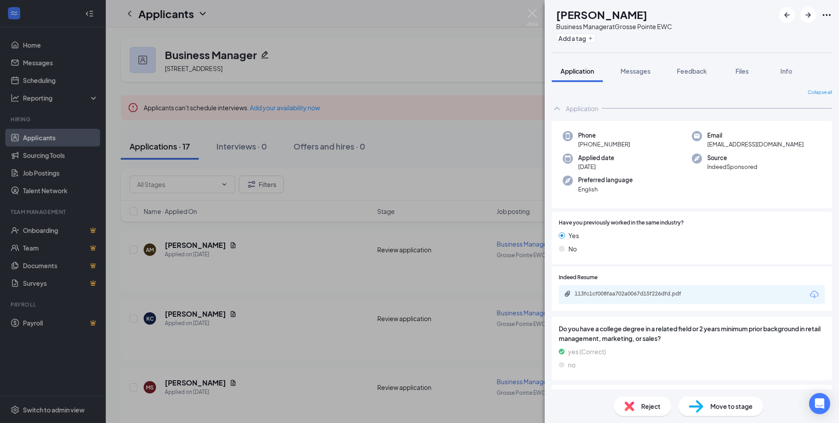
click at [653, 293] on div "113fc1cf008faa702a0067d15f226dfd.pdf" at bounding box center [636, 293] width 123 height 7
click at [707, 71] on span "Feedback" at bounding box center [692, 71] width 30 height 8
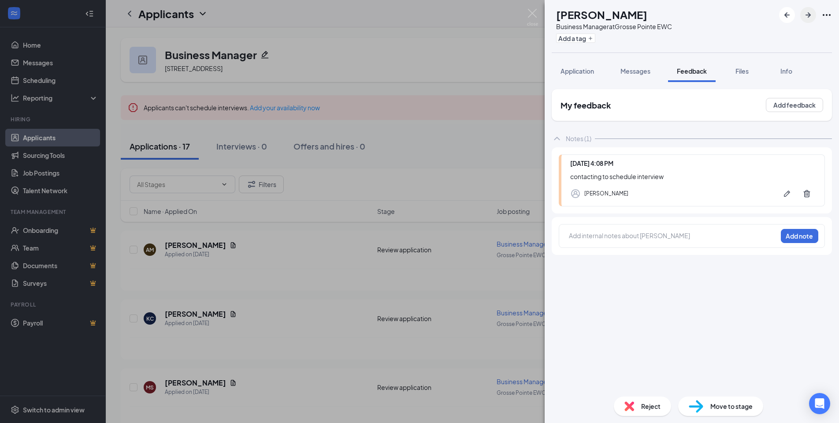
click at [811, 14] on icon "ArrowRight" at bounding box center [808, 15] width 11 height 11
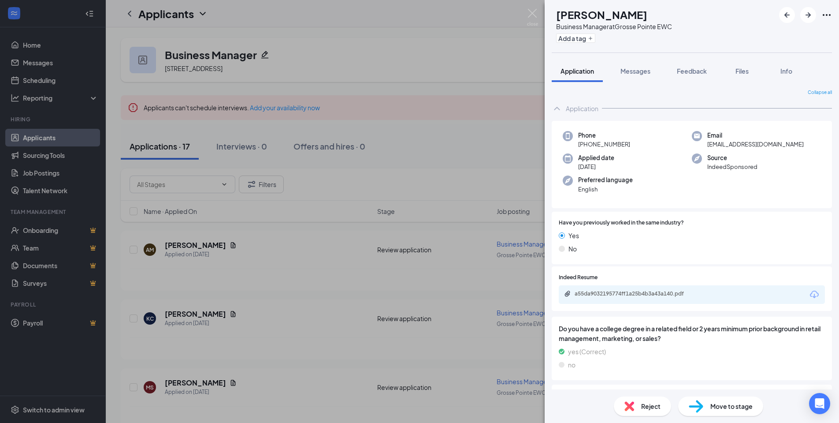
click at [605, 292] on div "a55da9032195774ff1a25b4b3a43a140.pdf" at bounding box center [636, 293] width 123 height 7
click at [661, 412] on div "Reject" at bounding box center [642, 405] width 57 height 19
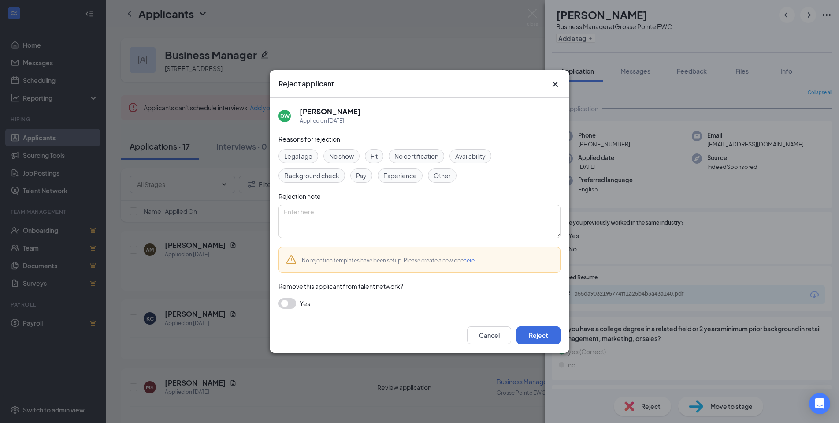
click at [395, 173] on span "Experience" at bounding box center [399, 176] width 33 height 10
click at [542, 338] on button "Reject" at bounding box center [538, 335] width 44 height 18
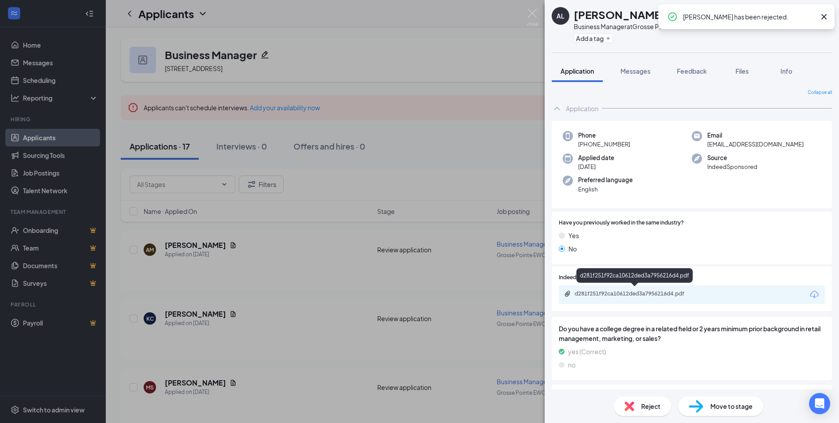
click at [644, 293] on div "d281f251f92ca10612ded3a7956216d4.pdf" at bounding box center [636, 293] width 123 height 7
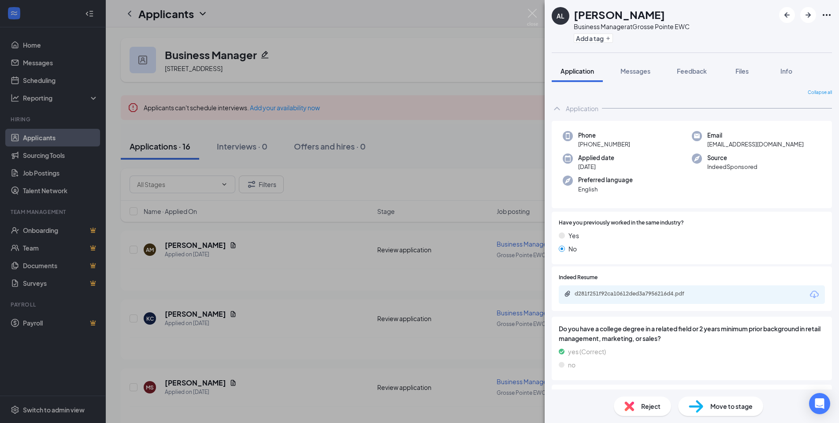
click at [642, 405] on span "Reject" at bounding box center [650, 406] width 19 height 10
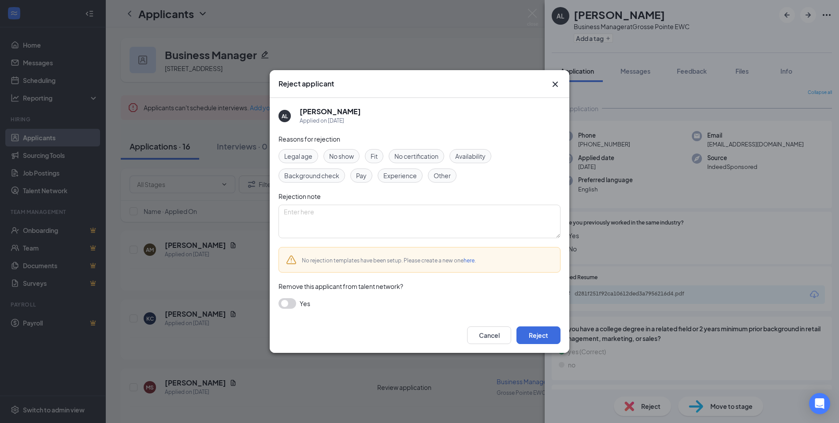
click at [377, 153] on span "Fit" at bounding box center [374, 156] width 7 height 10
click at [401, 171] on span "Experience" at bounding box center [399, 176] width 33 height 10
click at [544, 335] on button "Reject" at bounding box center [538, 335] width 44 height 18
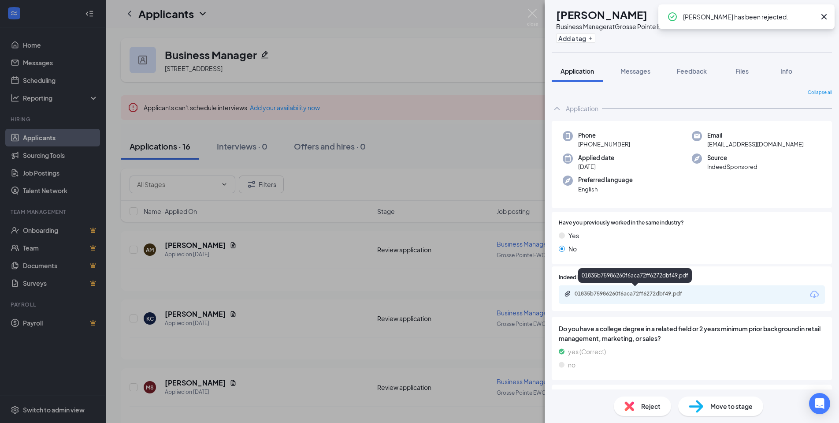
click at [631, 292] on div "01835b75986260f6aca72ff6272dbf49.pdf" at bounding box center [636, 293] width 123 height 7
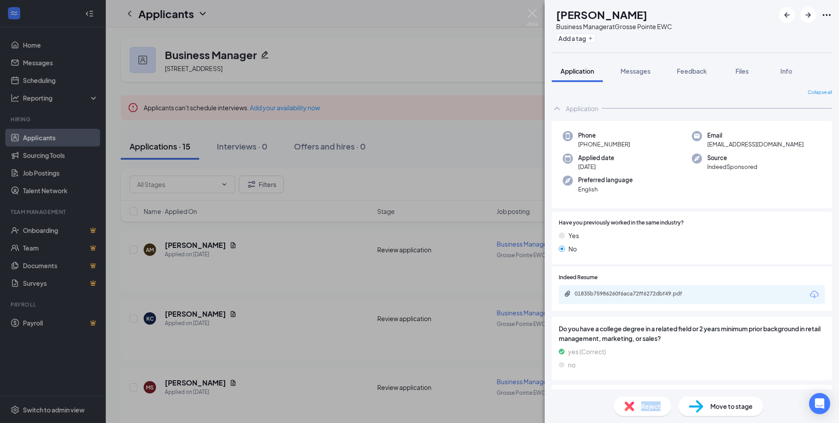
click at [643, 410] on span "Reject" at bounding box center [650, 406] width 19 height 10
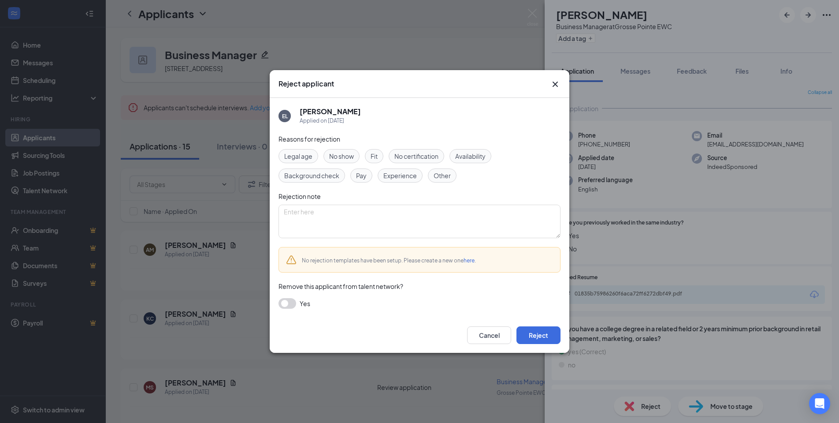
click at [368, 149] on div "Reasons for rejection Legal age No show Fit No certification Availability Backg…" at bounding box center [420, 225] width 282 height 183
click at [379, 158] on div "Fit" at bounding box center [374, 156] width 19 height 14
click at [397, 169] on div "Experience" at bounding box center [400, 175] width 45 height 14
click at [546, 335] on button "Reject" at bounding box center [538, 335] width 44 height 18
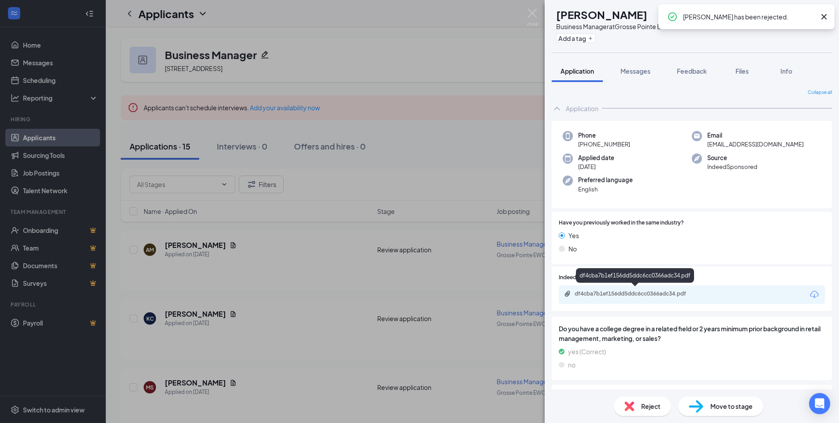
click at [630, 292] on div "df4cba7b1ef156dd5ddc6cc0366adc34.pdf" at bounding box center [636, 293] width 123 height 7
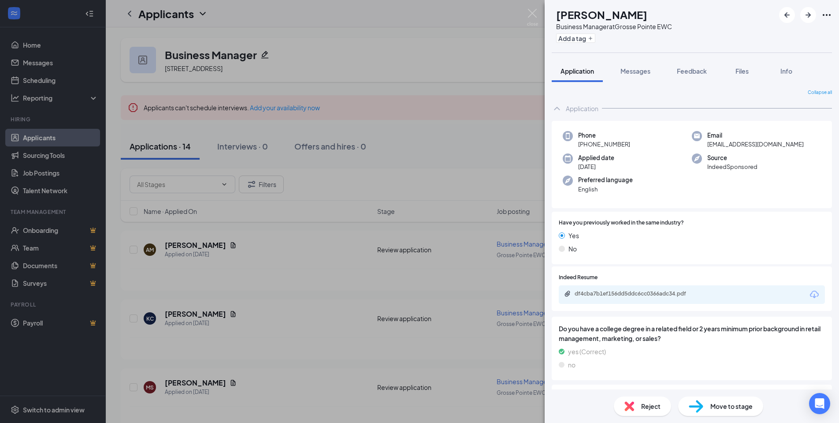
click at [649, 412] on div "Reject" at bounding box center [642, 405] width 57 height 19
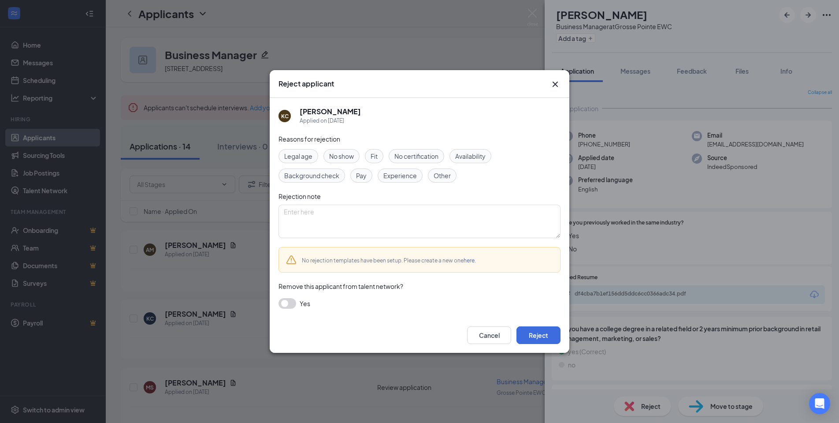
click at [380, 161] on div "Fit" at bounding box center [374, 156] width 19 height 14
click at [399, 172] on span "Experience" at bounding box center [399, 176] width 33 height 10
click at [544, 334] on button "Reject" at bounding box center [538, 335] width 44 height 18
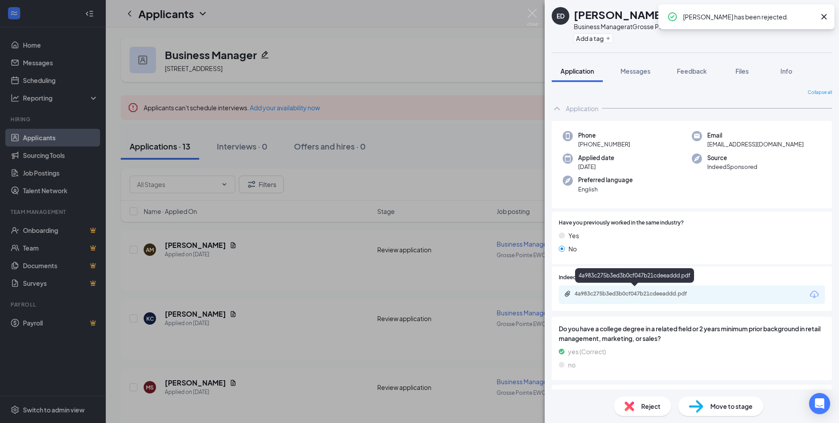
click at [647, 290] on div "4a983c275b3ed3b0cf047b21cdeeaddd.pdf" at bounding box center [636, 293] width 123 height 7
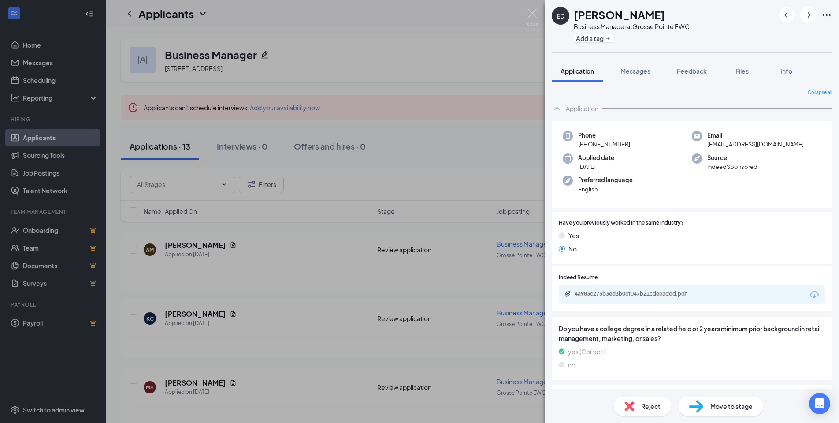
click at [639, 408] on div "Reject" at bounding box center [642, 405] width 57 height 19
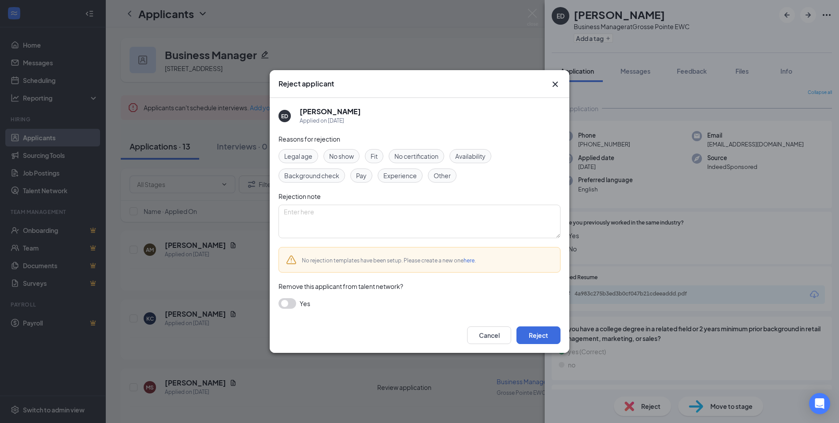
click at [376, 157] on span "Fit" at bounding box center [374, 156] width 7 height 10
click at [396, 171] on span "Experience" at bounding box center [399, 176] width 33 height 10
click at [542, 335] on button "Reject" at bounding box center [538, 335] width 44 height 18
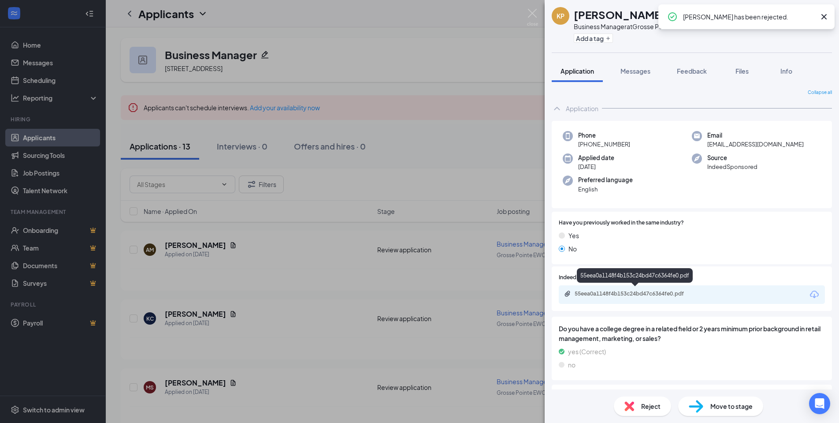
click at [621, 295] on div "55eea0a1148f4b153c24bd47c6364fe0.pdf" at bounding box center [635, 294] width 143 height 8
click at [650, 409] on span "Reject" at bounding box center [650, 406] width 19 height 10
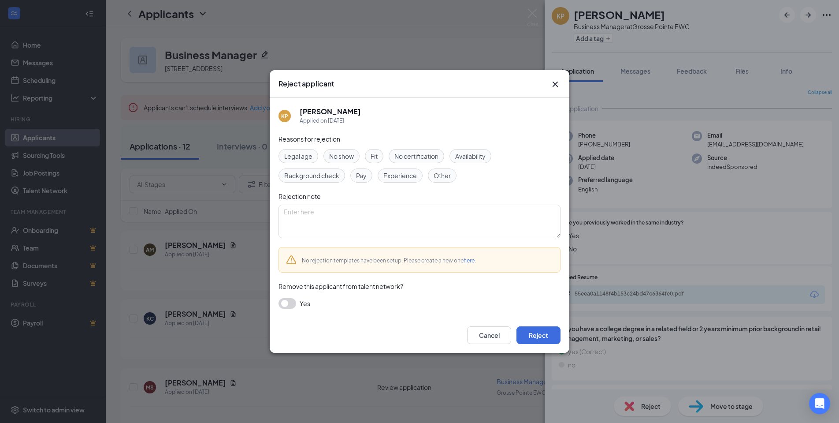
click at [369, 156] on div "Fit" at bounding box center [374, 156] width 19 height 14
click at [395, 178] on span "Experience" at bounding box center [399, 176] width 33 height 10
click at [546, 331] on button "Reject" at bounding box center [538, 335] width 44 height 18
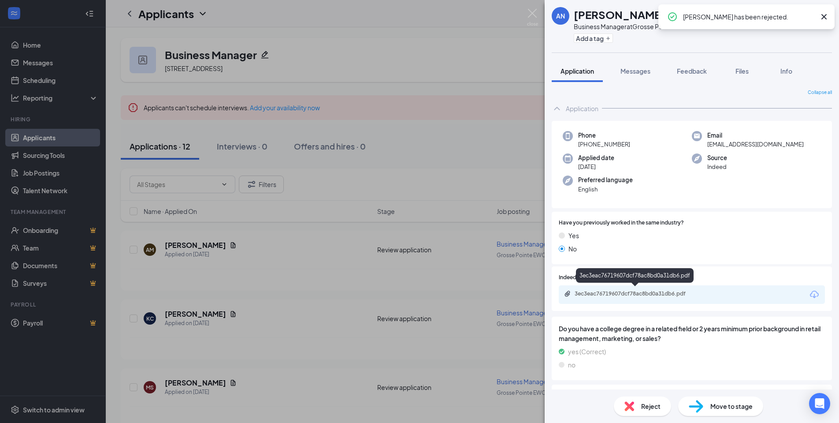
click at [618, 290] on div "3ec3eac76719607dcf78ac8bd0a31db6.pdf" at bounding box center [636, 293] width 123 height 7
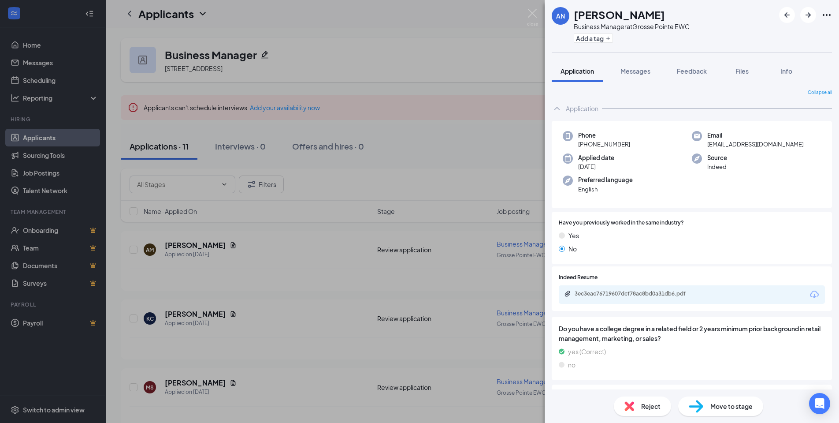
click at [648, 405] on span "Reject" at bounding box center [650, 406] width 19 height 10
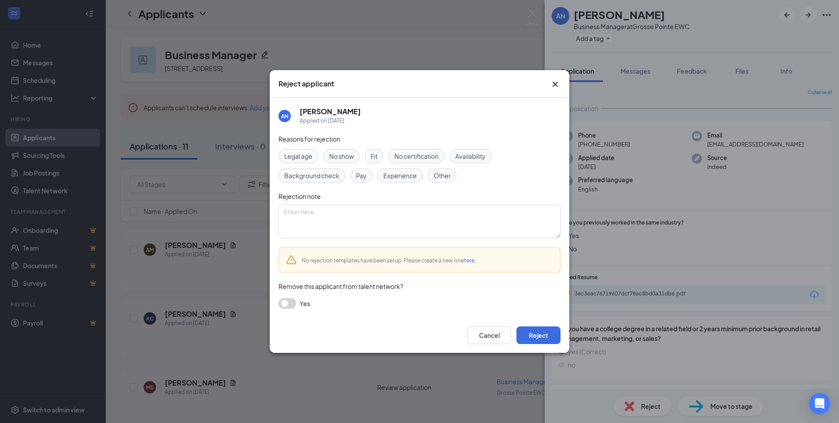
click at [376, 156] on span "Fit" at bounding box center [374, 156] width 7 height 10
click at [391, 169] on div "Experience" at bounding box center [400, 175] width 45 height 14
click at [537, 334] on button "Reject" at bounding box center [538, 335] width 44 height 18
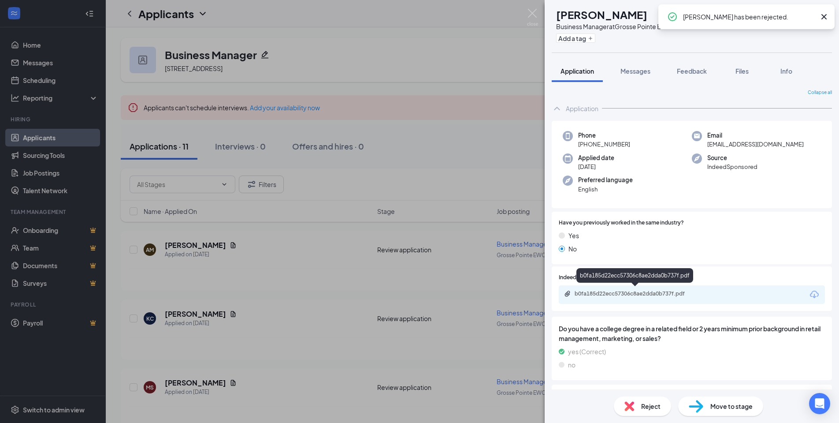
click at [631, 296] on div "b0fa185d22ecc57306c8ae2dda0b737f.pdf" at bounding box center [635, 294] width 143 height 8
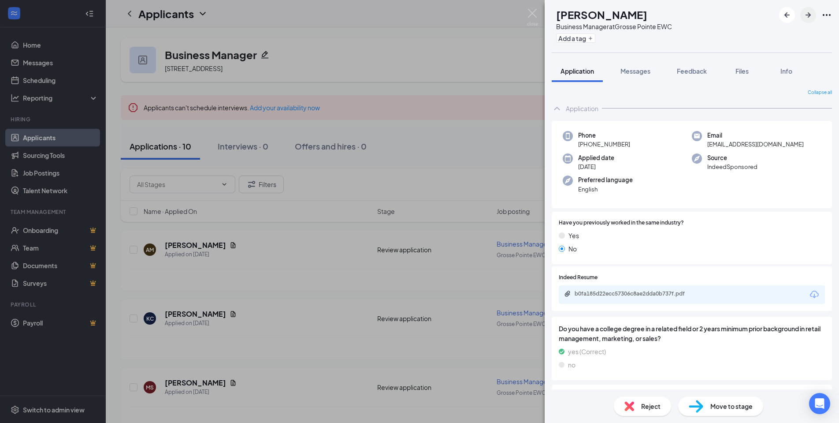
click at [806, 17] on icon "ArrowRight" at bounding box center [808, 15] width 11 height 11
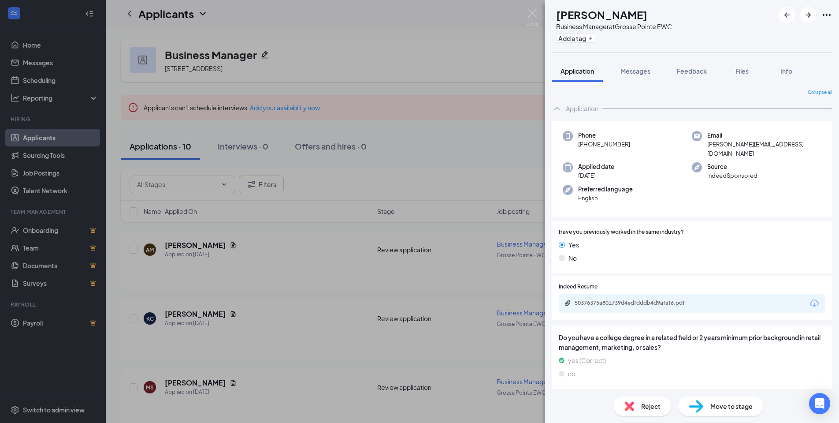
click at [627, 294] on div "50376375a801739d4edfdddb4d9afaf6.pdf" at bounding box center [692, 303] width 266 height 19
click at [625, 299] on div "50376375a801739d4edfdddb4d9afaf6.pdf" at bounding box center [636, 302] width 123 height 7
click at [813, 13] on icon "ArrowRight" at bounding box center [808, 15] width 11 height 11
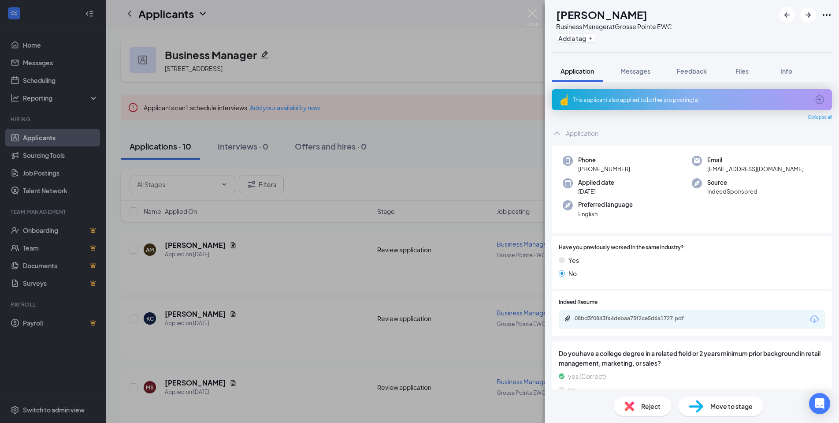
click at [633, 100] on div "This applicant also applied to 1 other job posting(s)" at bounding box center [691, 99] width 236 height 7
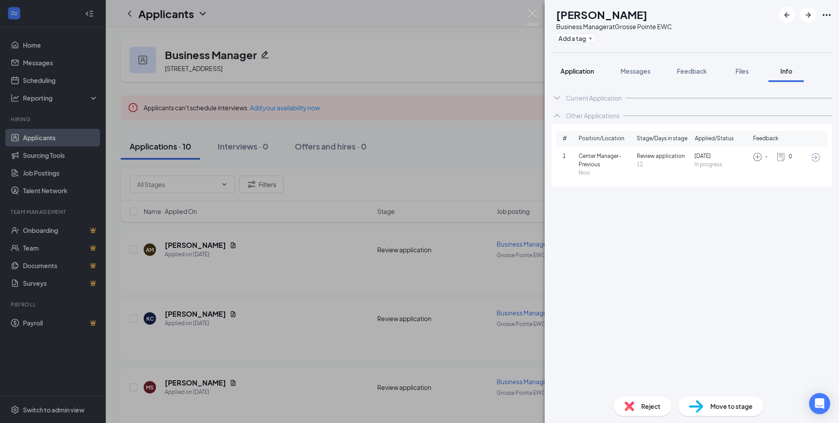
click at [587, 71] on span "Application" at bounding box center [577, 71] width 33 height 8
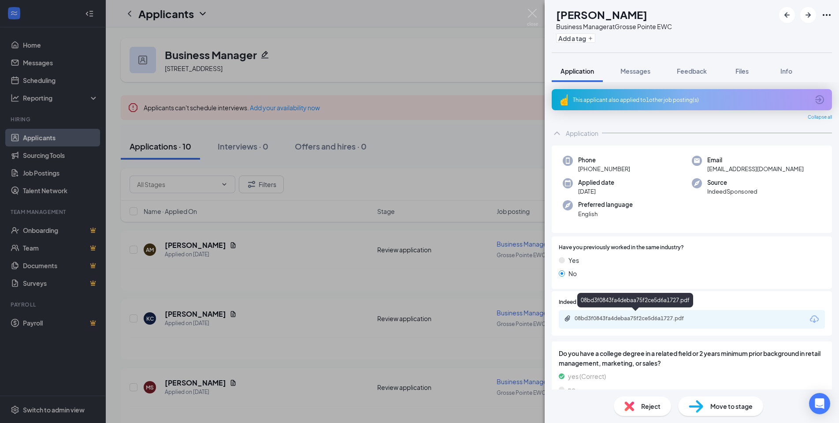
click at [646, 317] on div "08bd3f0843fa4debaa75f2ce5d6a1727.pdf" at bounding box center [636, 318] width 123 height 7
click at [641, 404] on span "Reject" at bounding box center [650, 406] width 19 height 10
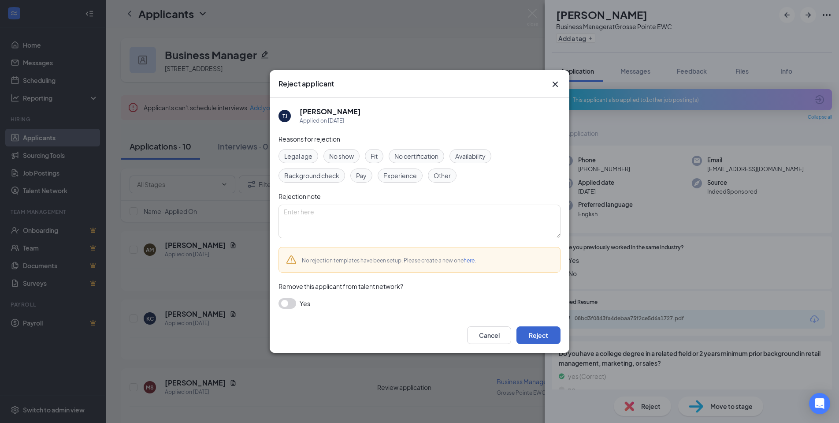
click at [540, 342] on button "Reject" at bounding box center [538, 335] width 44 height 18
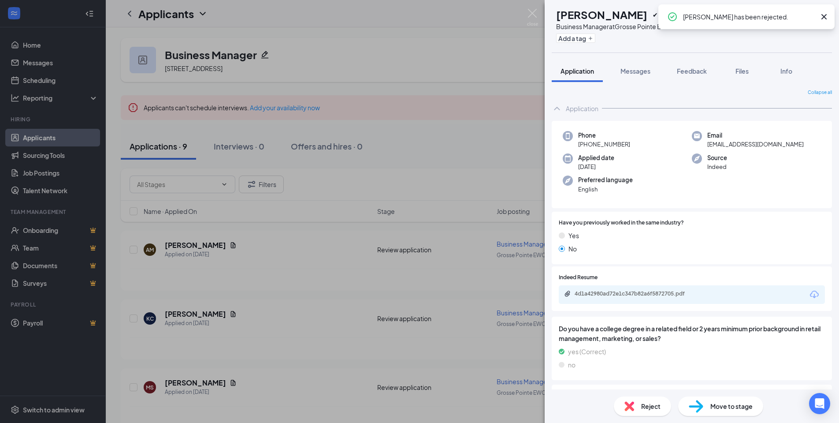
click at [825, 17] on icon "Cross" at bounding box center [824, 16] width 11 height 11
click at [806, 17] on icon "ArrowRight" at bounding box center [808, 15] width 11 height 11
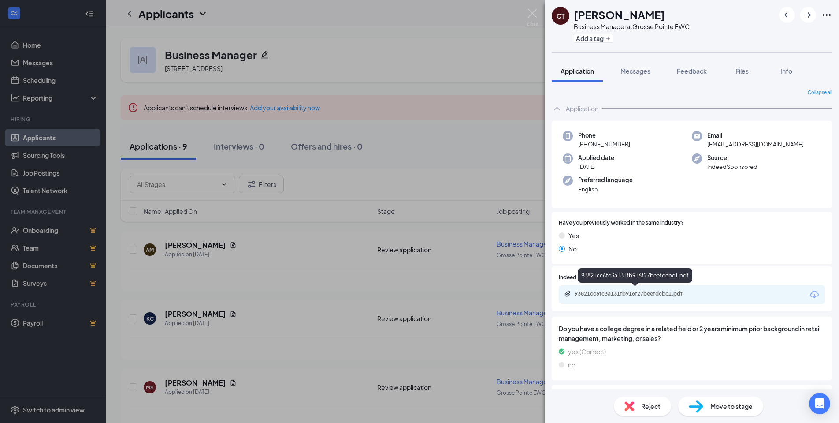
click at [659, 294] on div "93821cc6fc3a131fb916f27beefdcbc1.pdf" at bounding box center [636, 293] width 123 height 7
click at [650, 407] on span "Reject" at bounding box center [650, 406] width 19 height 10
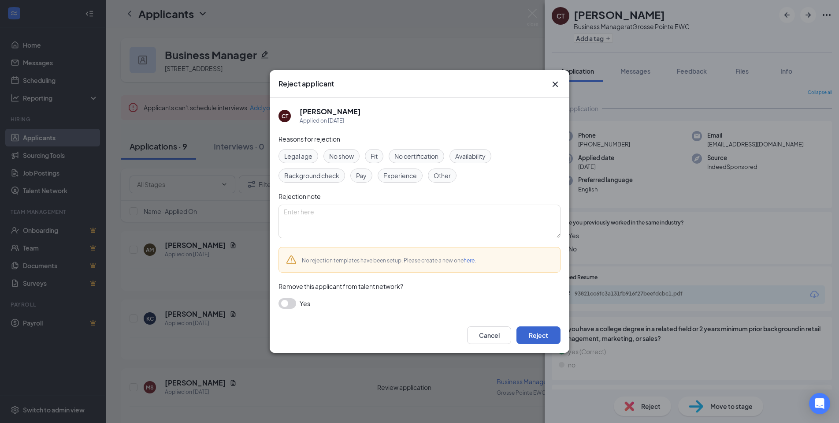
click at [541, 331] on button "Reject" at bounding box center [538, 335] width 44 height 18
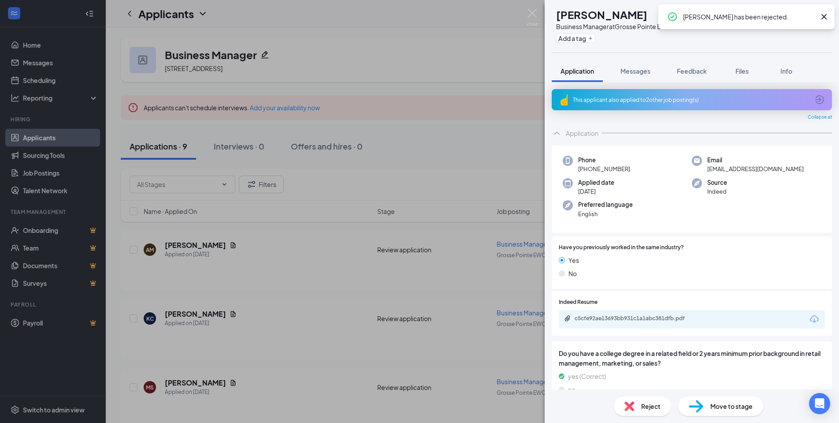
click at [822, 16] on icon "Cross" at bounding box center [824, 16] width 11 height 11
click at [810, 15] on icon "ArrowRight" at bounding box center [808, 14] width 5 height 5
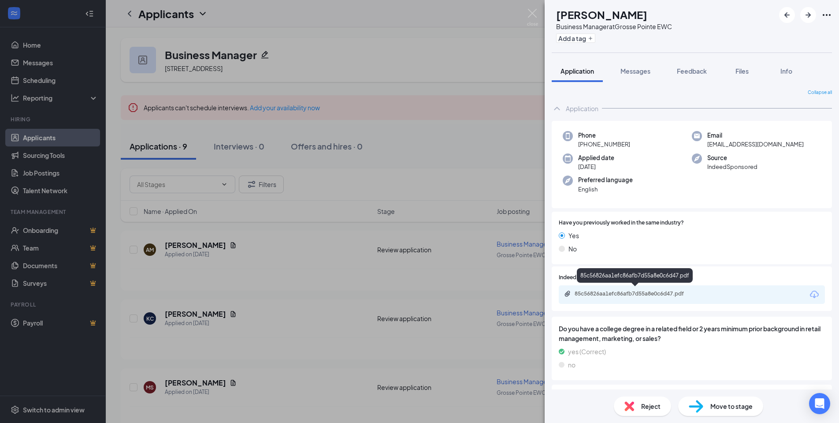
click at [661, 290] on div "85c56826aa1efc86afb7d55a8e0c6d47.pdf" at bounding box center [636, 293] width 123 height 7
drag, startPoint x: 631, startPoint y: 143, endPoint x: 587, endPoint y: 141, distance: 44.1
click at [587, 141] on div "Phone [PHONE_NUMBER]" at bounding box center [627, 140] width 129 height 18
copy span "586) 696-6912"
click at [651, 293] on div "85c56826aa1efc86afb7d55a8e0c6d47.pdf" at bounding box center [636, 293] width 123 height 7
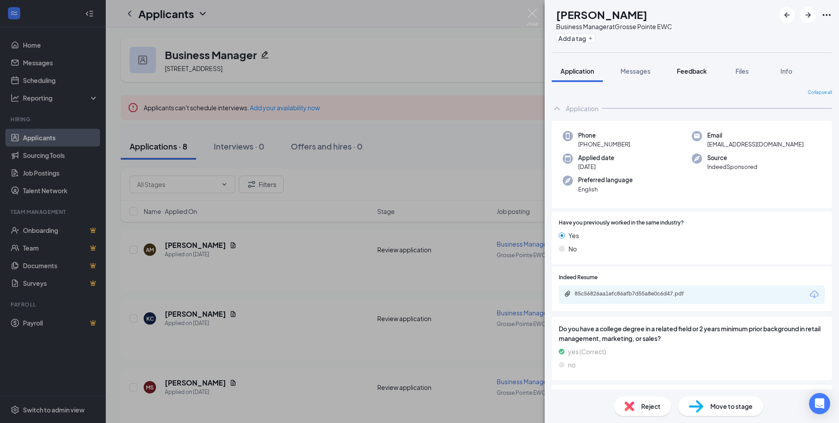
click at [676, 71] on button "Feedback" at bounding box center [692, 71] width 48 height 22
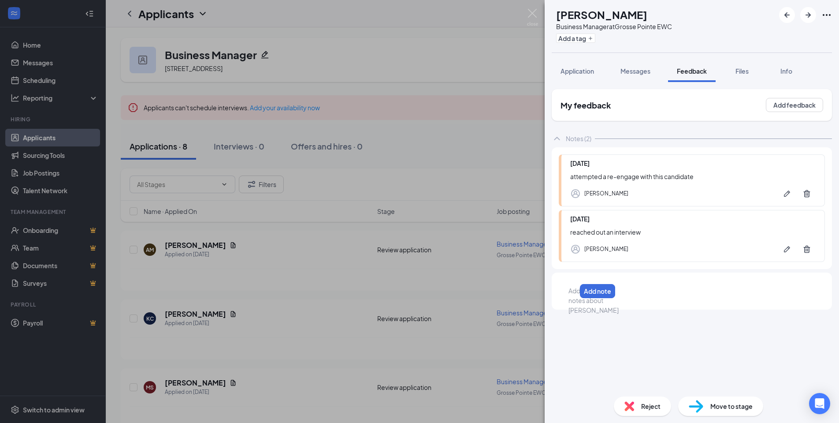
click at [576, 295] on div at bounding box center [572, 290] width 7 height 9
click at [802, 293] on button "Add note" at bounding box center [799, 291] width 37 height 14
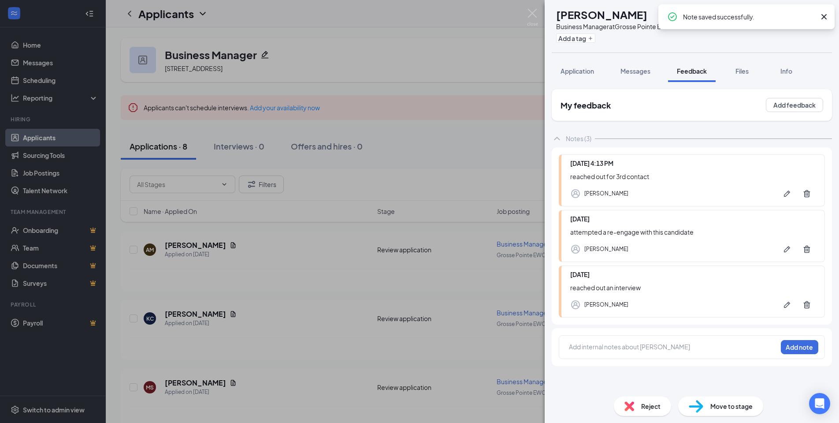
click at [822, 16] on icon "Cross" at bounding box center [824, 16] width 11 height 11
click at [576, 74] on span "Application" at bounding box center [577, 71] width 33 height 8
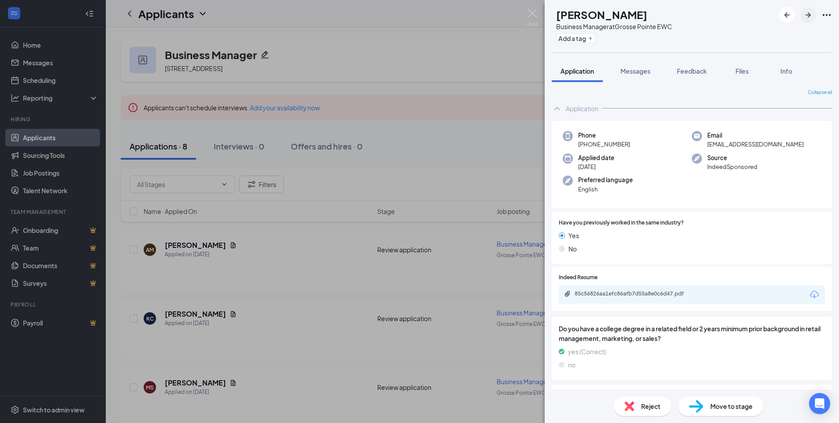
click at [810, 15] on icon "ArrowRight" at bounding box center [808, 14] width 5 height 5
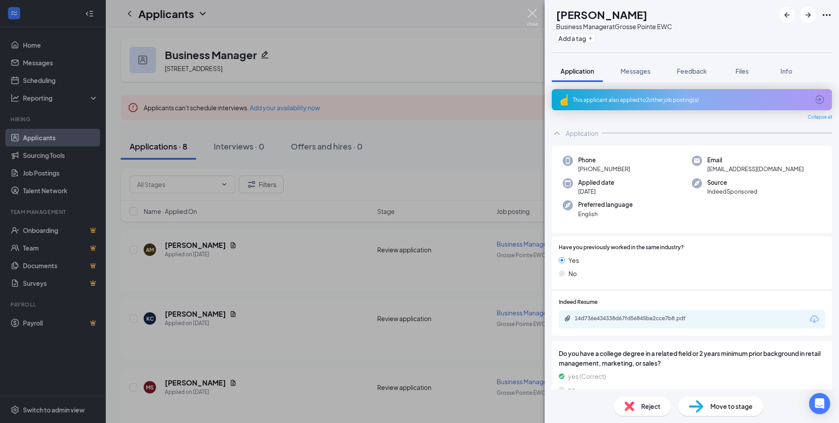
click at [527, 17] on img at bounding box center [532, 17] width 11 height 17
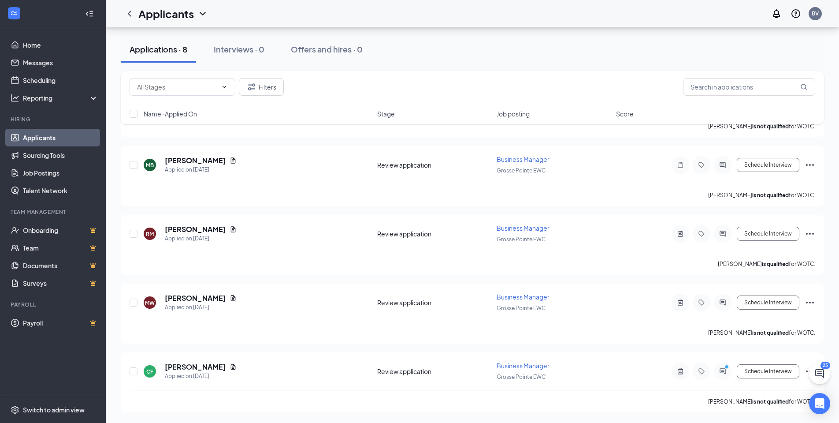
scroll to position [360, 0]
